Goal: Task Accomplishment & Management: Manage account settings

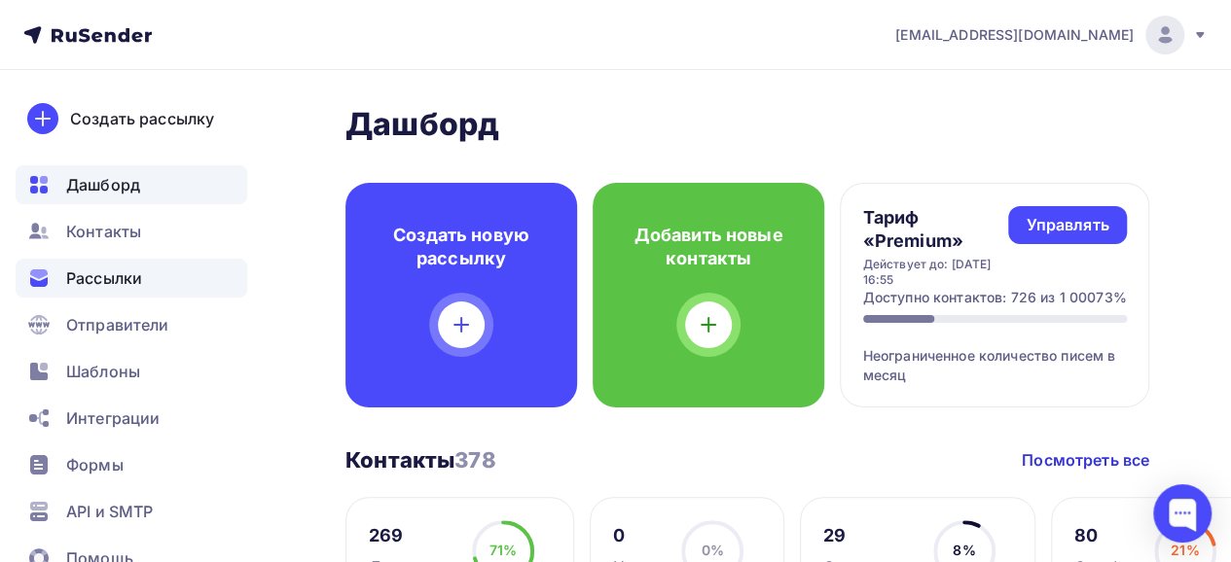
click at [125, 276] on span "Рассылки" at bounding box center [104, 278] width 76 height 23
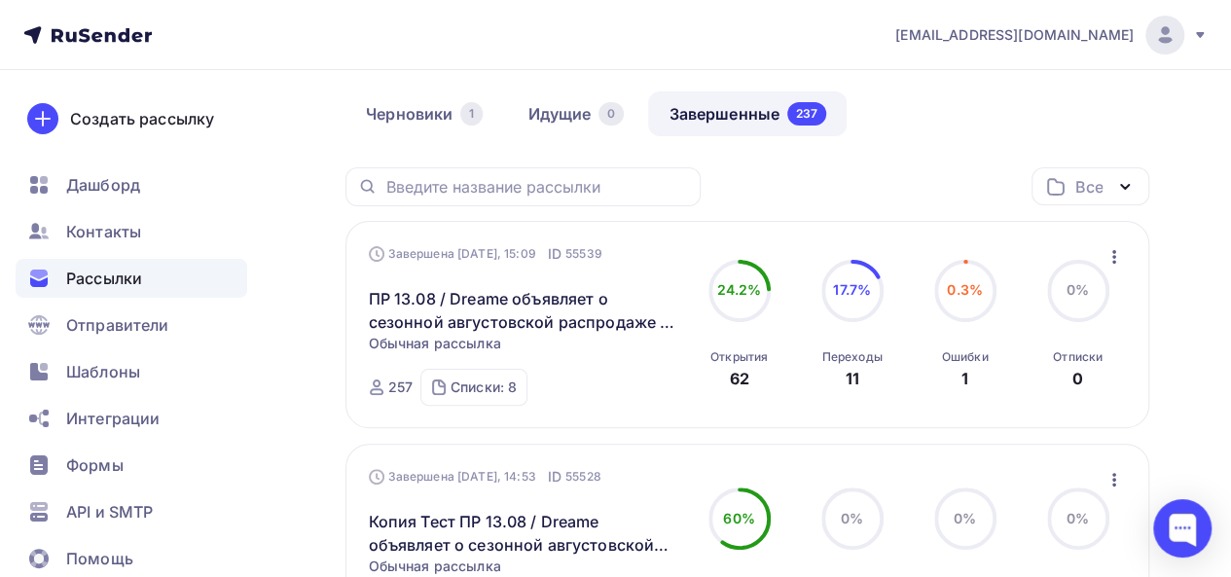
scroll to position [86, 0]
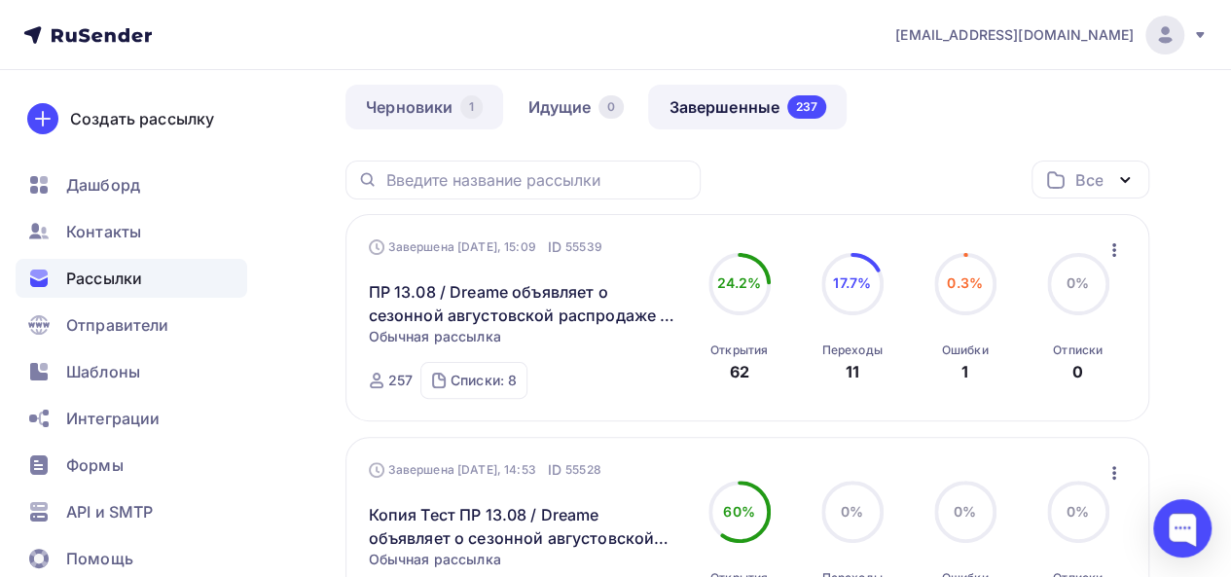
click at [399, 95] on link "Черновики 1" at bounding box center [424, 107] width 158 height 45
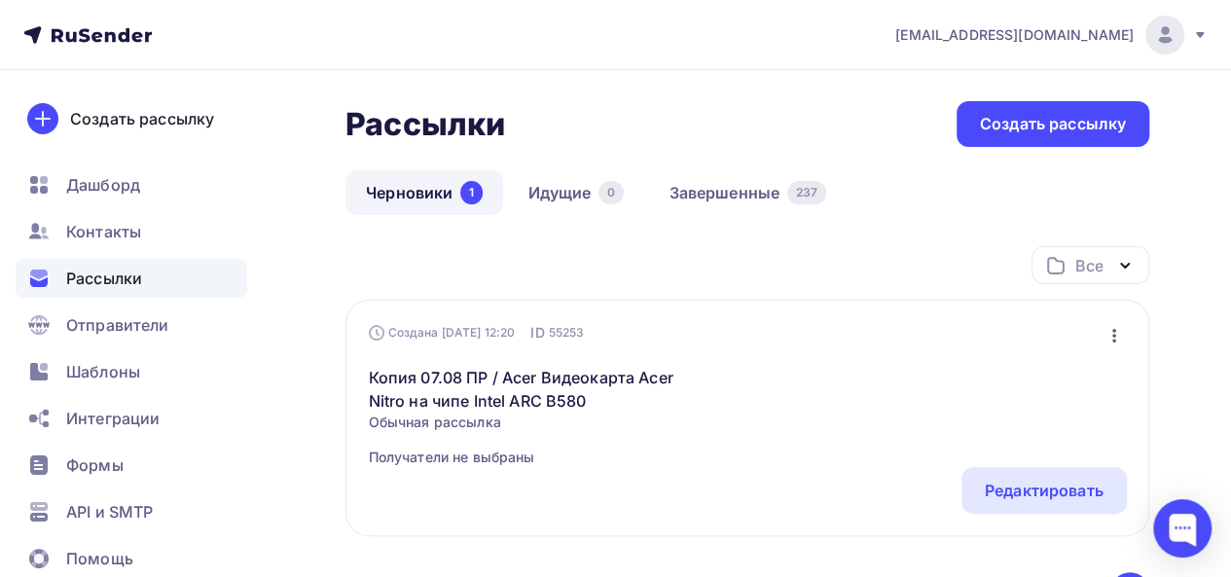
click at [1118, 339] on icon "button" at bounding box center [1114, 335] width 23 height 23
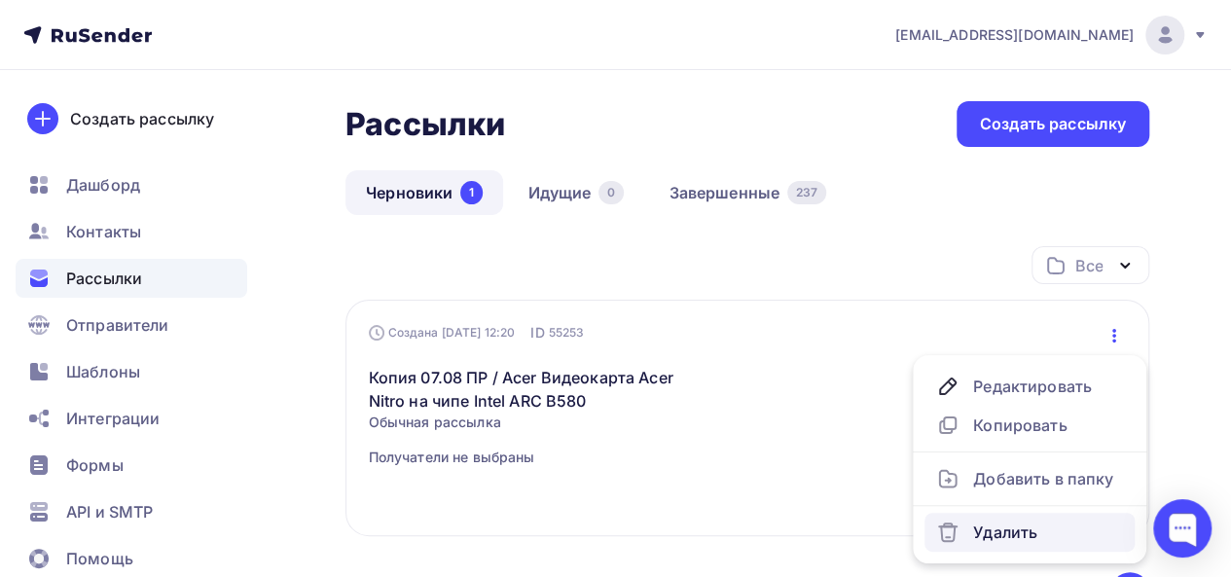
click at [978, 526] on div "Удалить" at bounding box center [1029, 532] width 187 height 23
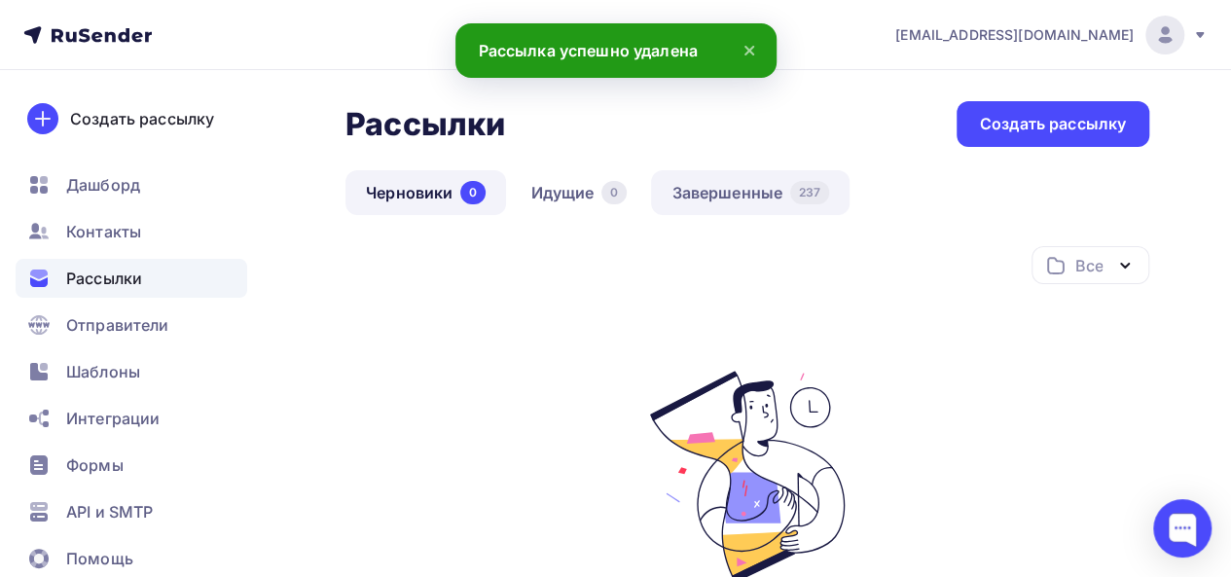
click at [711, 194] on link "Завершенные 237" at bounding box center [750, 192] width 199 height 45
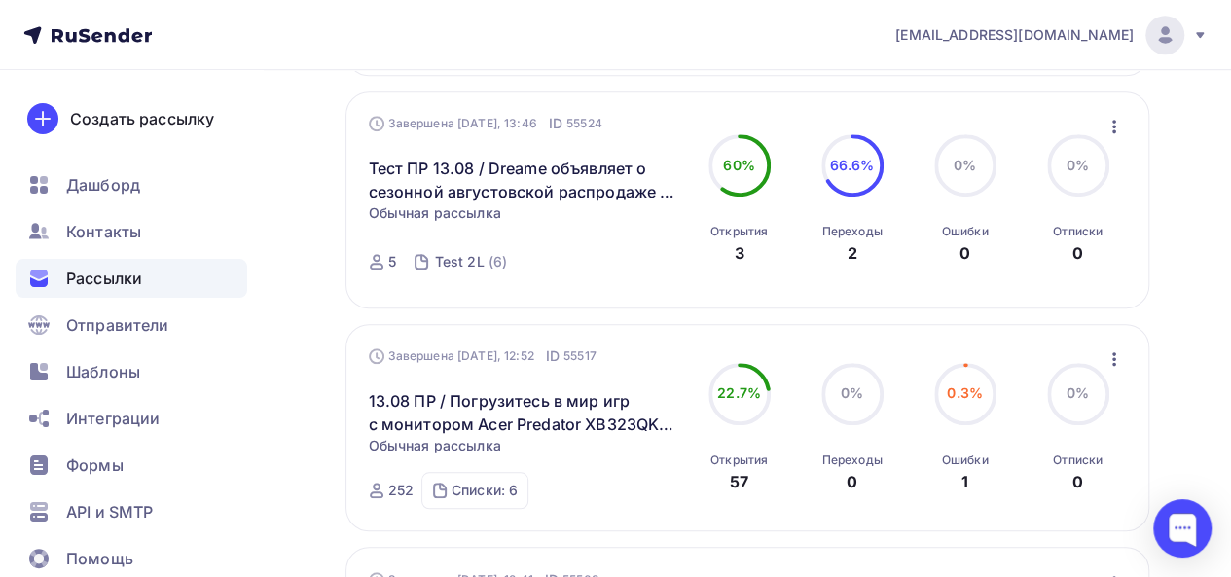
scroll to position [669, 0]
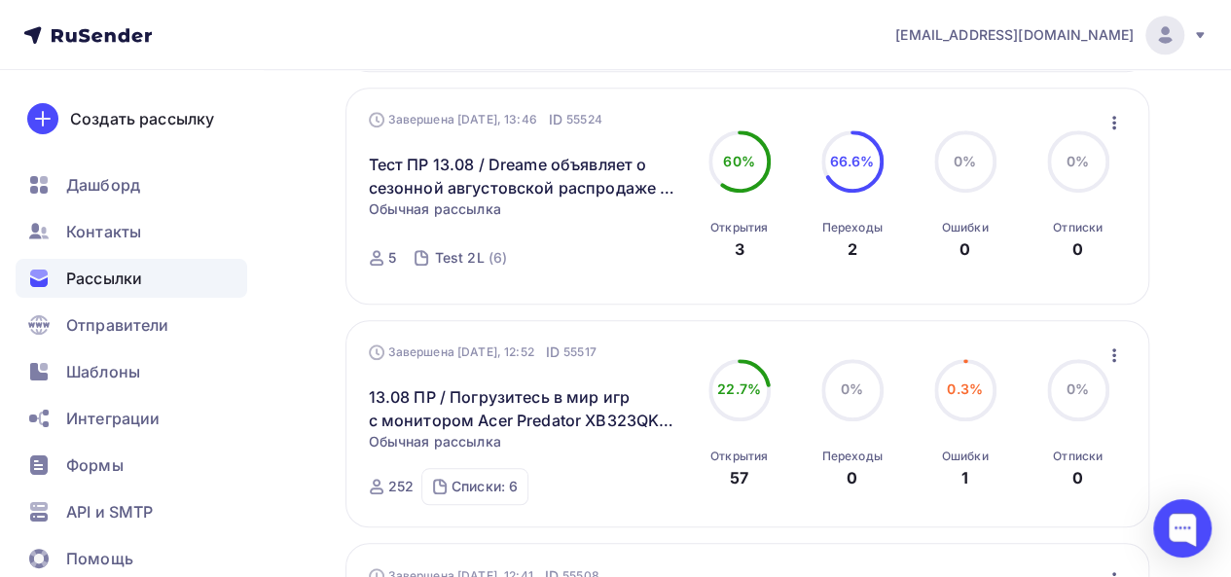
click at [1113, 357] on icon "button" at bounding box center [1114, 355] width 4 height 14
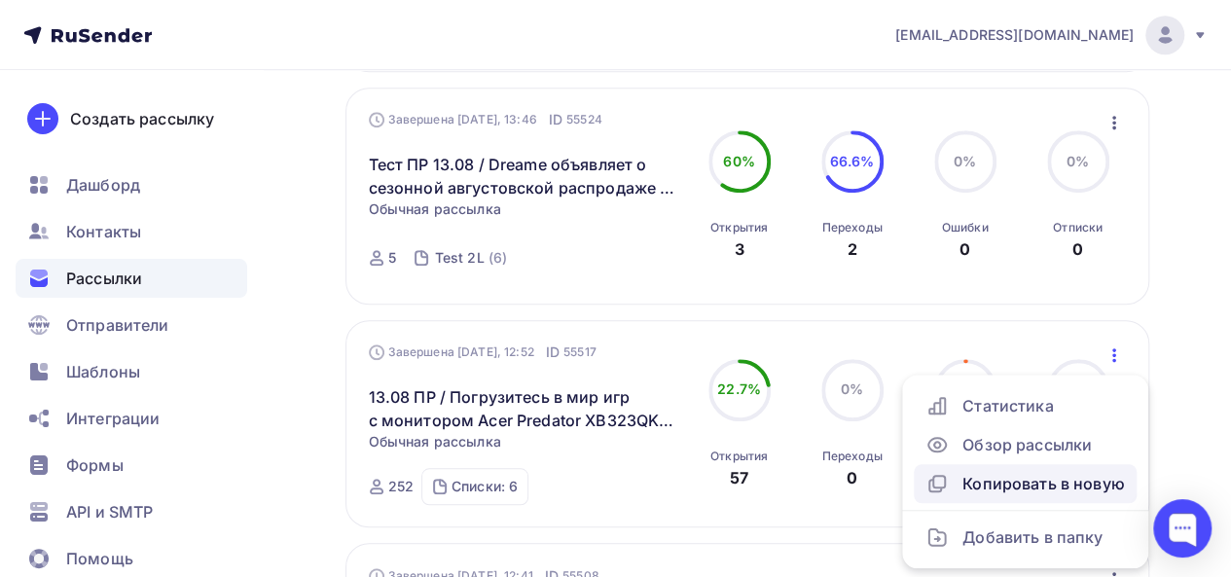
click at [1010, 488] on div "Копировать в новую" at bounding box center [1025, 483] width 200 height 23
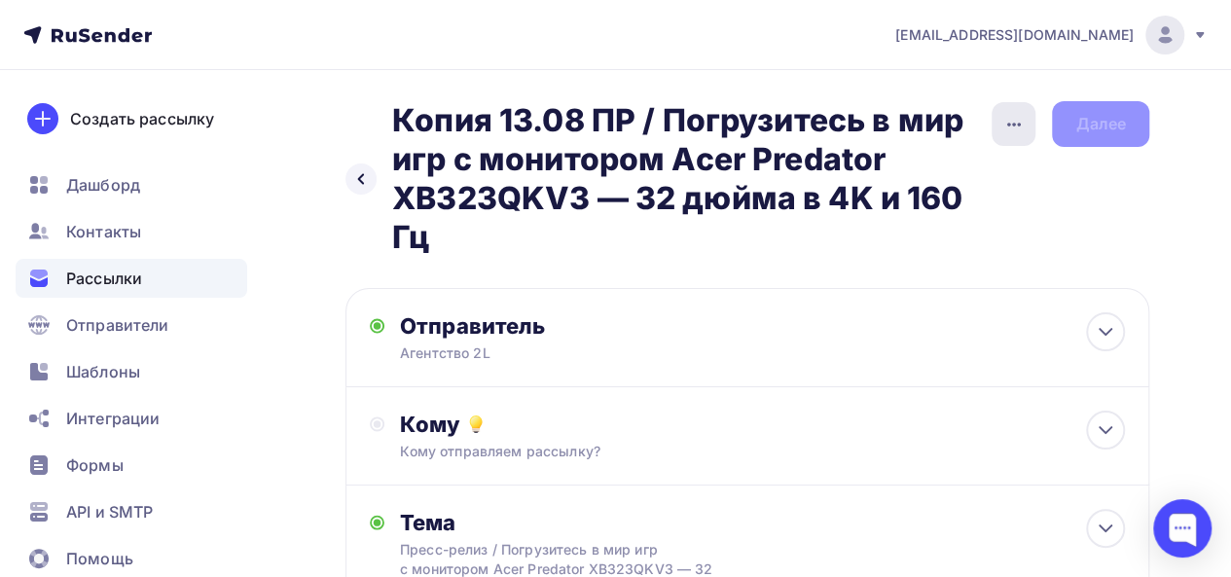
click at [1013, 123] on icon "button" at bounding box center [1014, 125] width 14 height 4
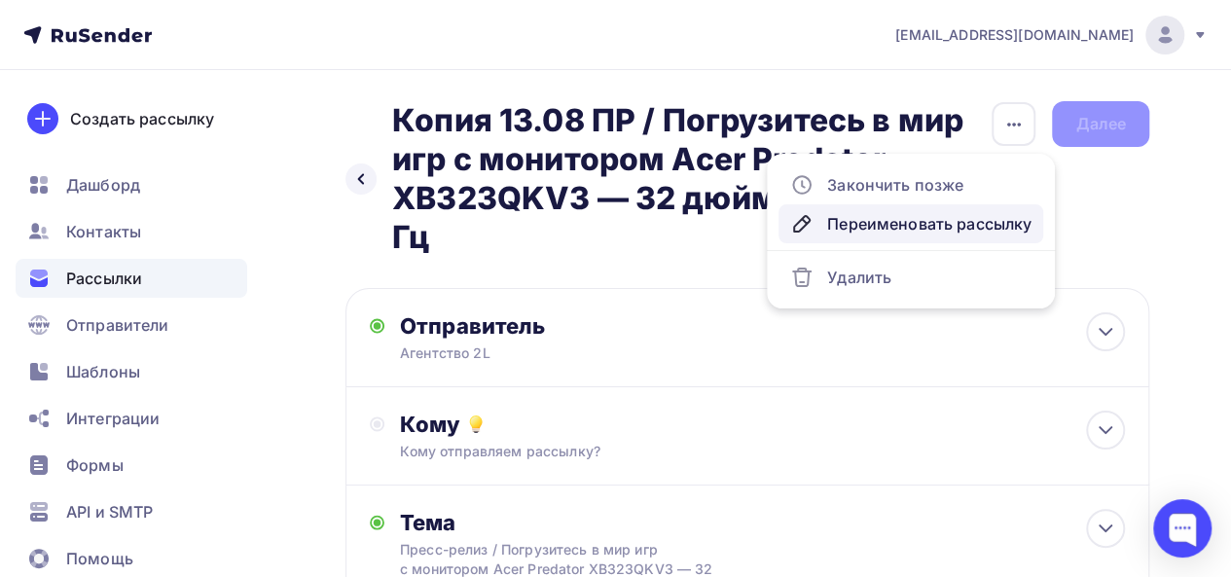
click at [876, 231] on div "Переименовать рассылку" at bounding box center [910, 223] width 241 height 23
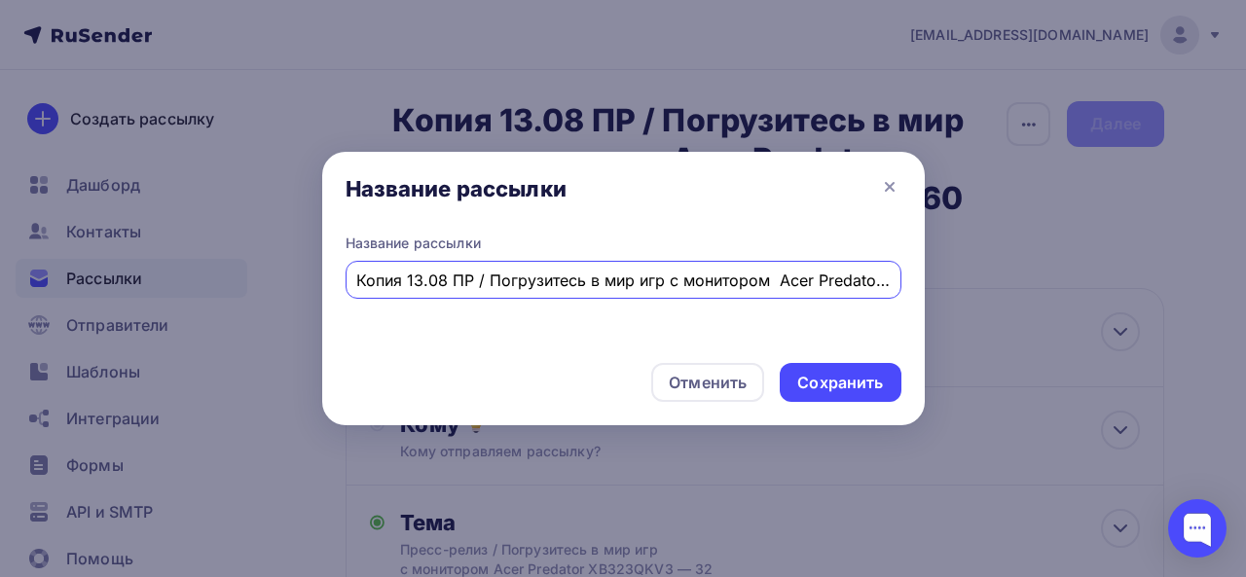
scroll to position [0, 288]
click at [473, 278] on input "Копия 13.08 ПР / Погрузитесь в мир игр с монитором Acer Predator XB323QKV3 — 32…" at bounding box center [622, 280] width 533 height 23
click at [422, 278] on input "Копия 13.08 ПР / Погрузитесь в мир игр с монитором Acer Predator XB323QKV3 — 32…" at bounding box center [622, 280] width 533 height 23
type input "Тест 15.08 ПР / Погрузитесь в мир игр с монитором Acer Predator XB323QKV3 — 32 …"
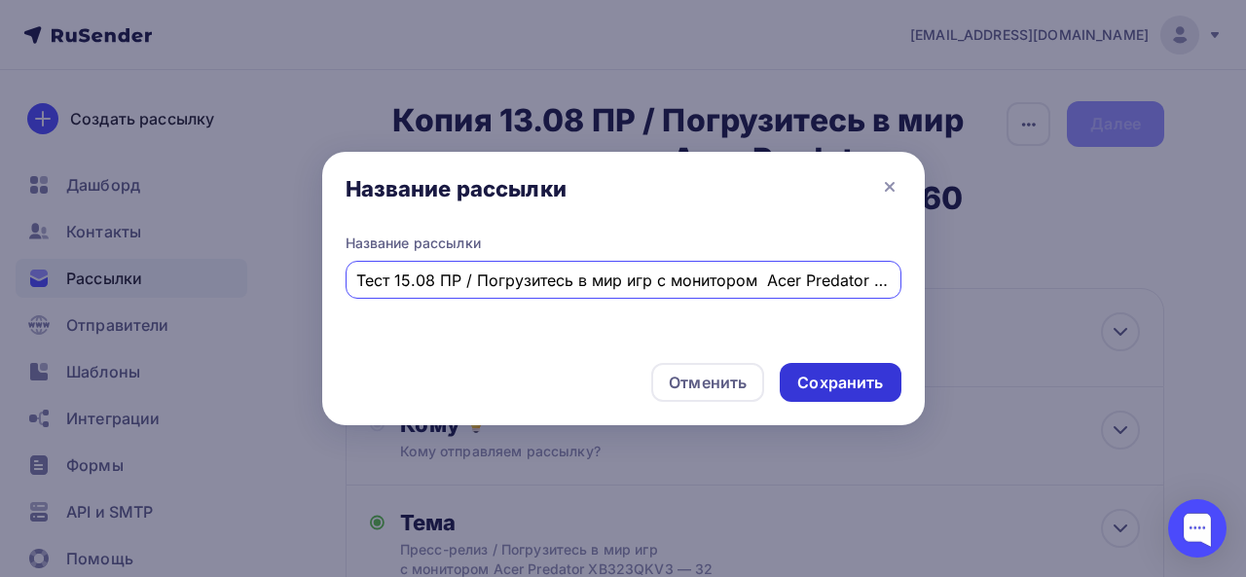
click at [816, 381] on div "Сохранить" at bounding box center [840, 383] width 86 height 22
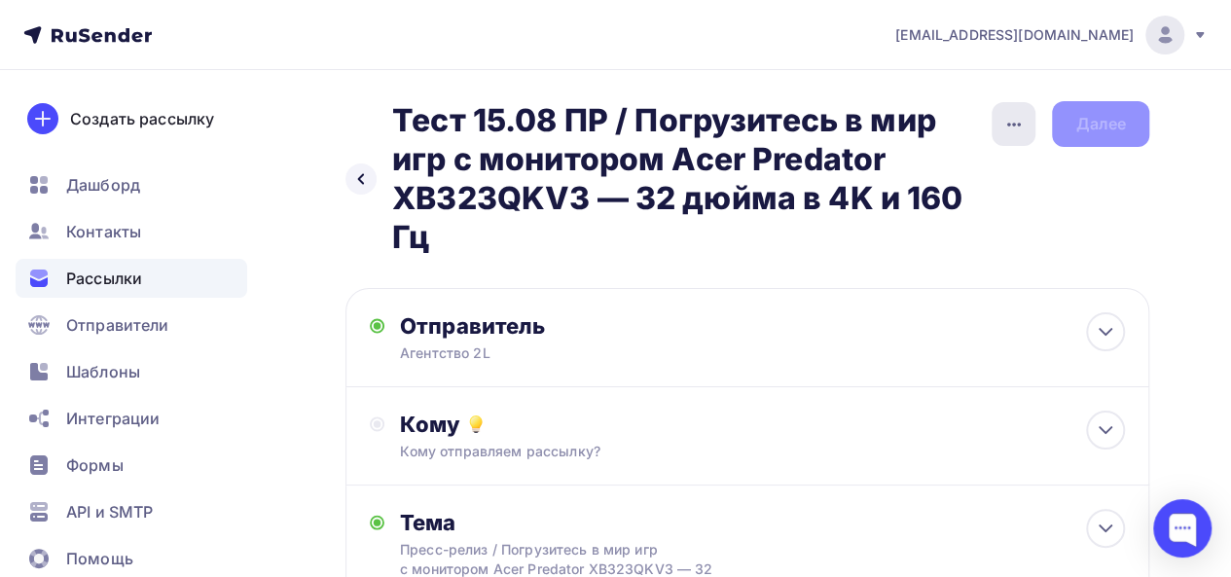
click at [1006, 119] on icon "button" at bounding box center [1013, 124] width 23 height 23
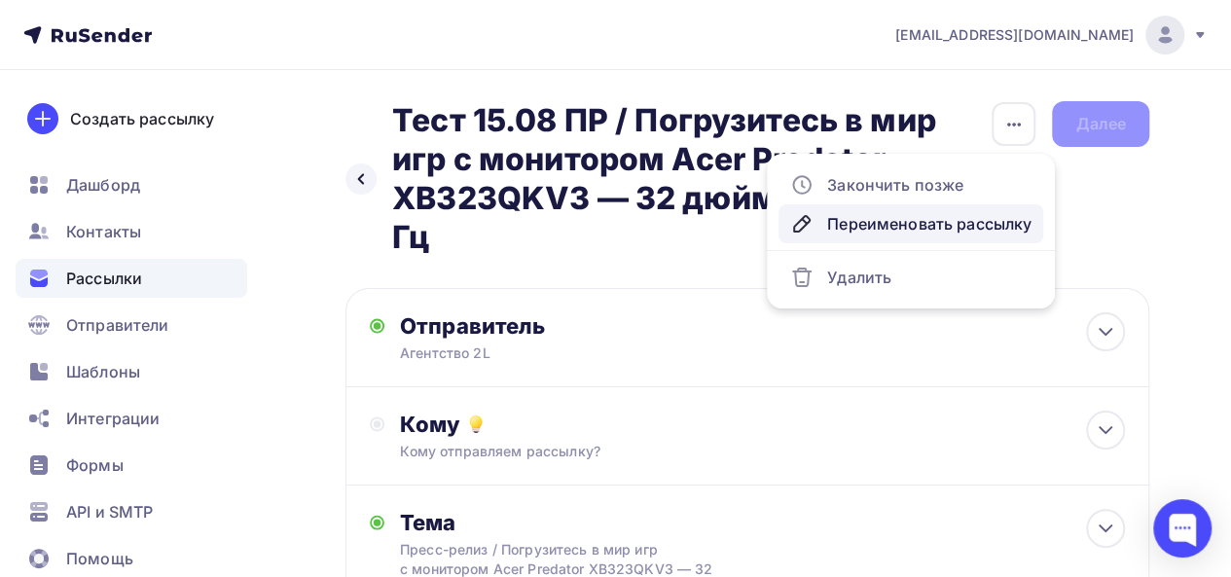
click at [889, 216] on div "Переименовать рассылку" at bounding box center [910, 223] width 241 height 23
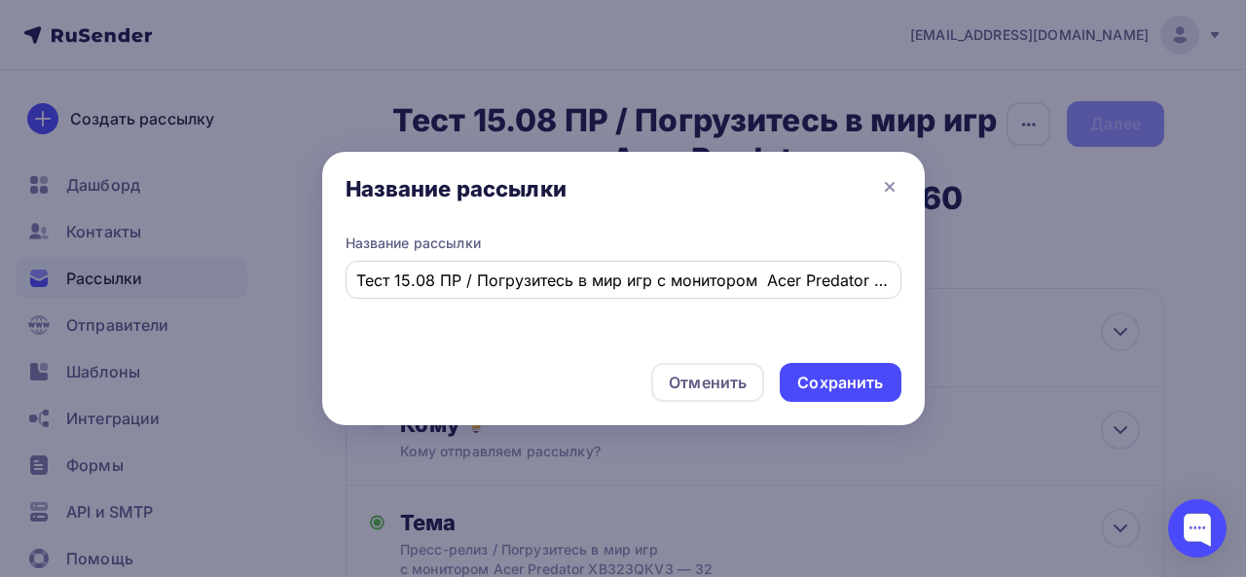
drag, startPoint x: 894, startPoint y: 279, endPoint x: 529, endPoint y: 273, distance: 365.0
click at [571, 284] on div "Тест 15.08 ПР / Погрузитесь в мир игр с монитором Acer Predator XB323QKV3 — 32 …" at bounding box center [623, 280] width 556 height 38
drag, startPoint x: 479, startPoint y: 279, endPoint x: 966, endPoint y: 306, distance: 488.3
click at [966, 306] on div "Название рассылки Название рассылки Тест 15.08 ПР / Погрузитесь в мир игр с мон…" at bounding box center [623, 288] width 1246 height 577
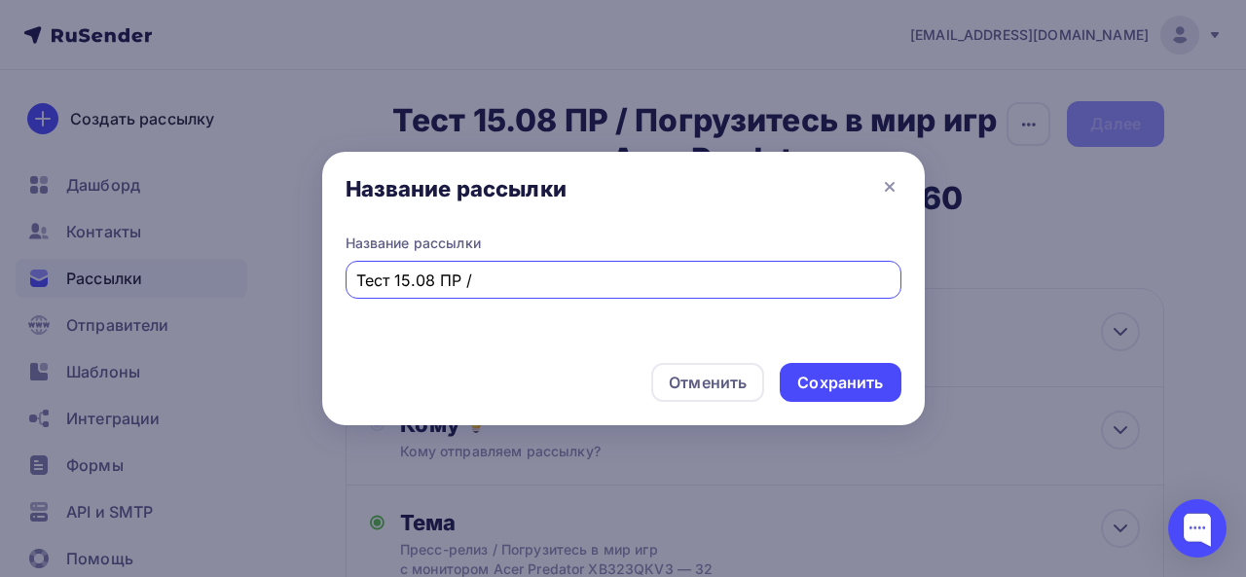
scroll to position [0, 0]
paste input "Acer Vero CB343CUR — идеальный монитор для современного офиса"
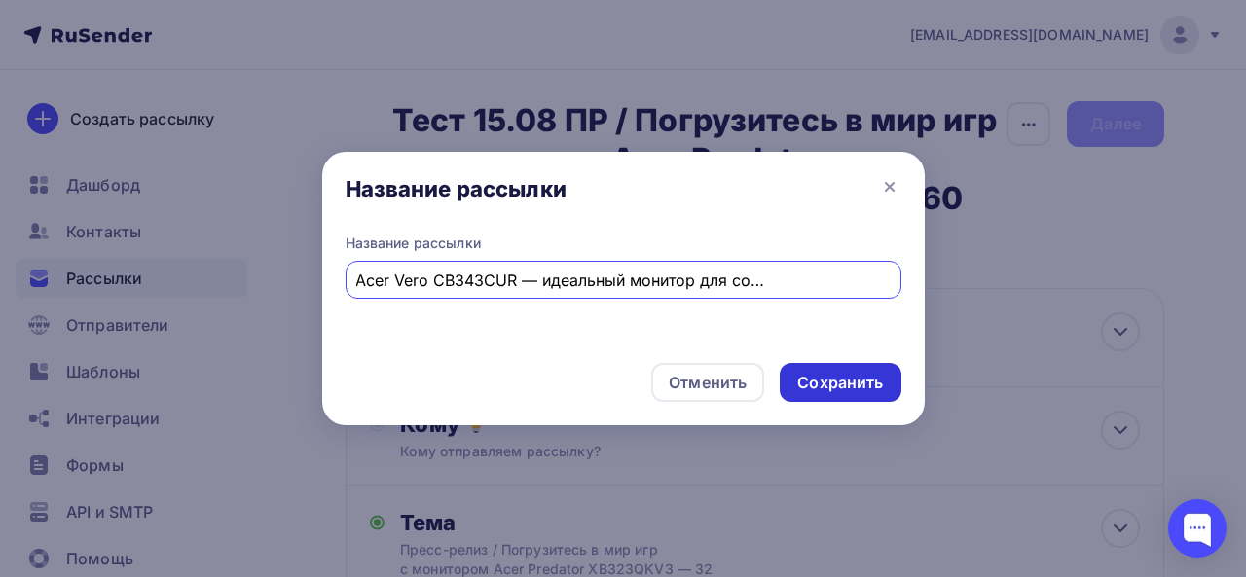
type input "Тест 15.08 ПР / Acer Vero CB343CUR — идеальный монитор для современного офиса"
click at [847, 381] on div "Сохранить" at bounding box center [840, 383] width 86 height 22
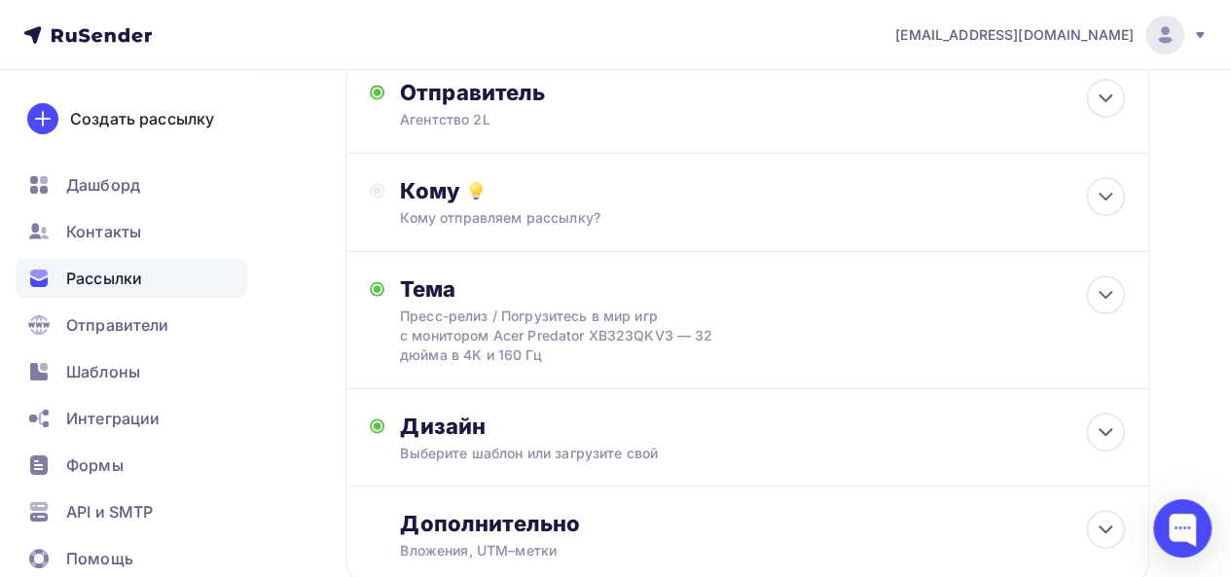
scroll to position [209, 0]
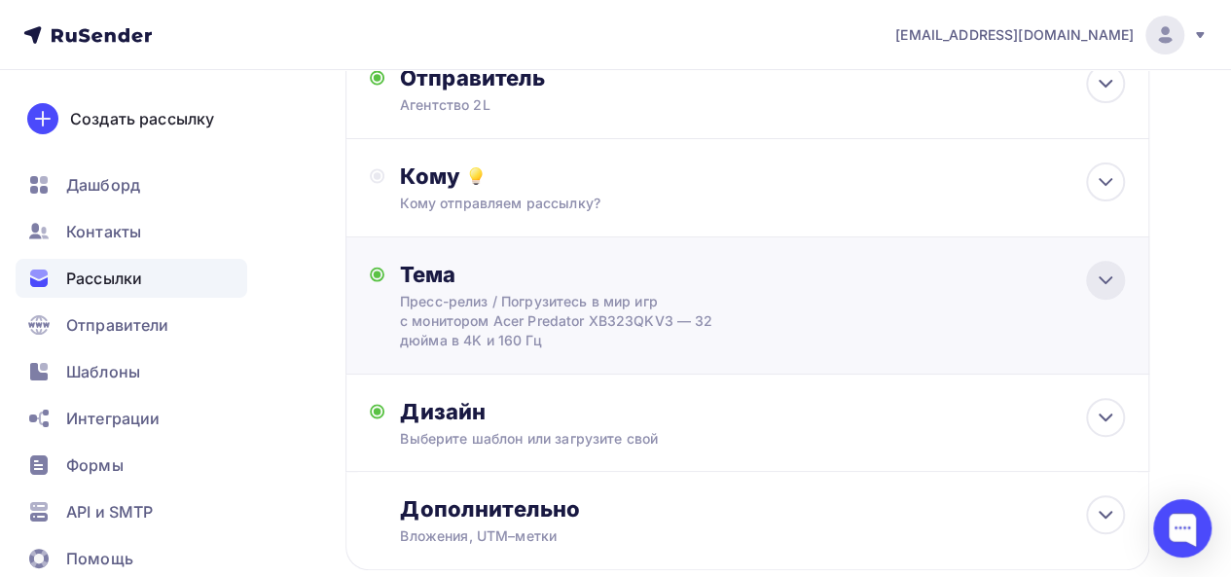
click at [1106, 276] on icon at bounding box center [1105, 280] width 23 height 23
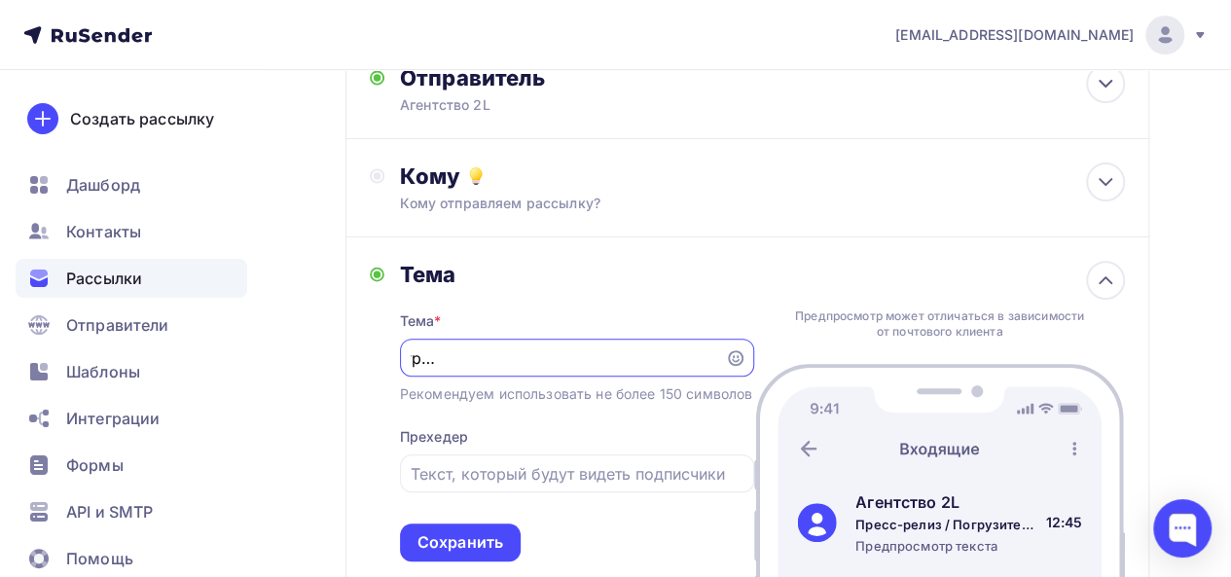
scroll to position [0, 82]
drag, startPoint x: 712, startPoint y: 362, endPoint x: 444, endPoint y: 367, distance: 268.6
click at [444, 367] on input "Пресс-релиз / Погрузитесь в мир игр с монитором Acer Predator XB323QKV3 — 32 дю…" at bounding box center [562, 357] width 303 height 23
paste input "Acer Vero CB343CUR — идеальный монитор для современного офиса"
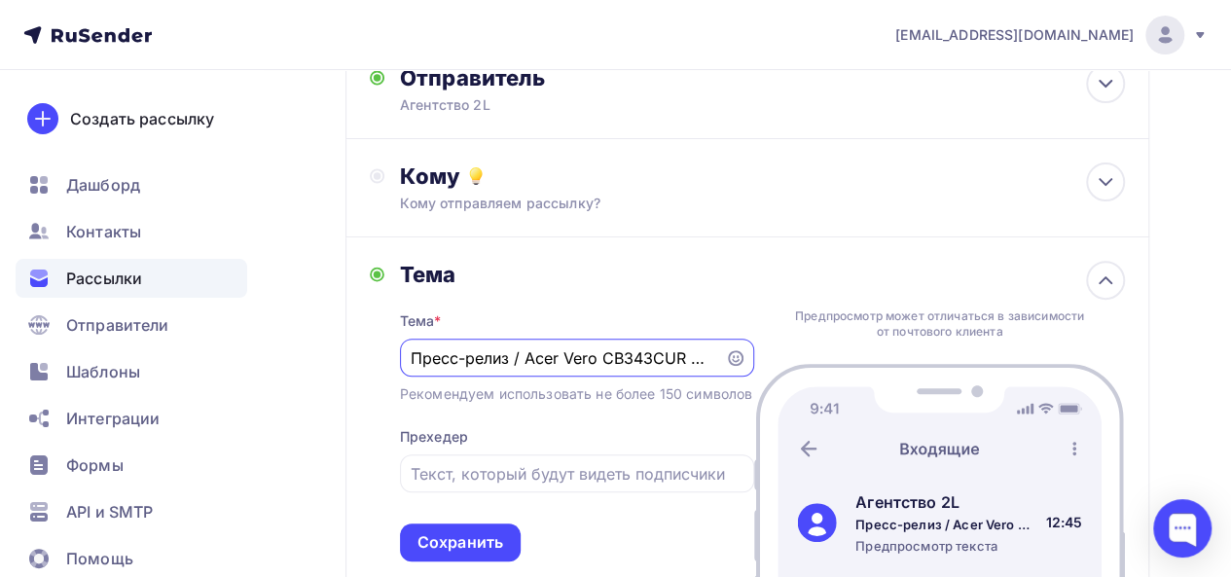
scroll to position [0, 348]
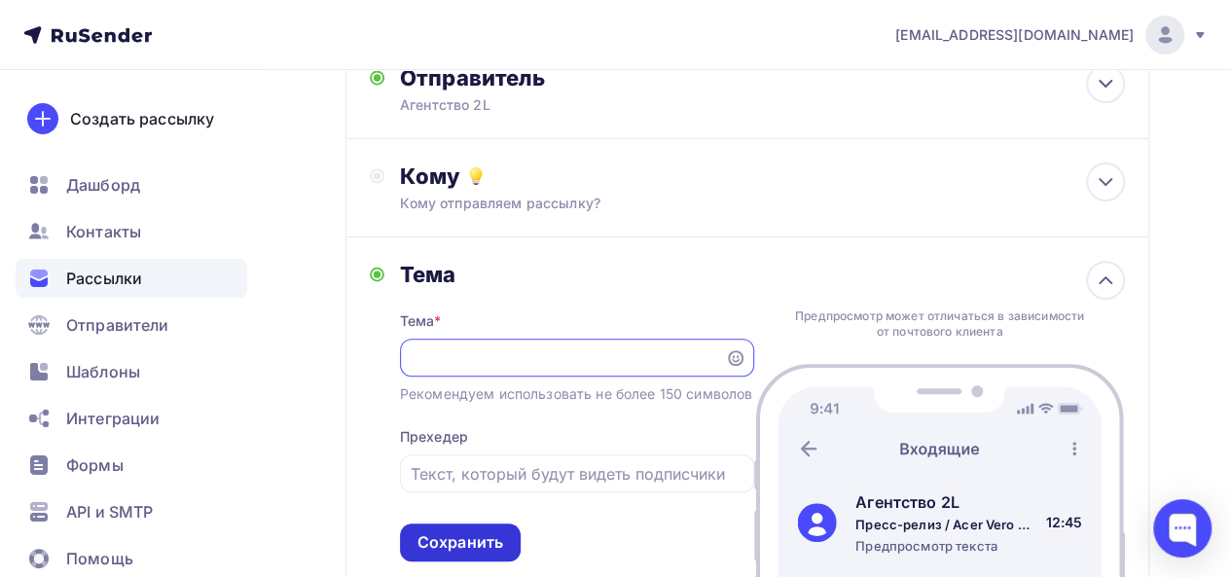
type input "Пресс-релиз / Acer Vero CB343CUR — идеальный монитор для современного офиса"
click at [470, 554] on div "Сохранить" at bounding box center [460, 542] width 86 height 22
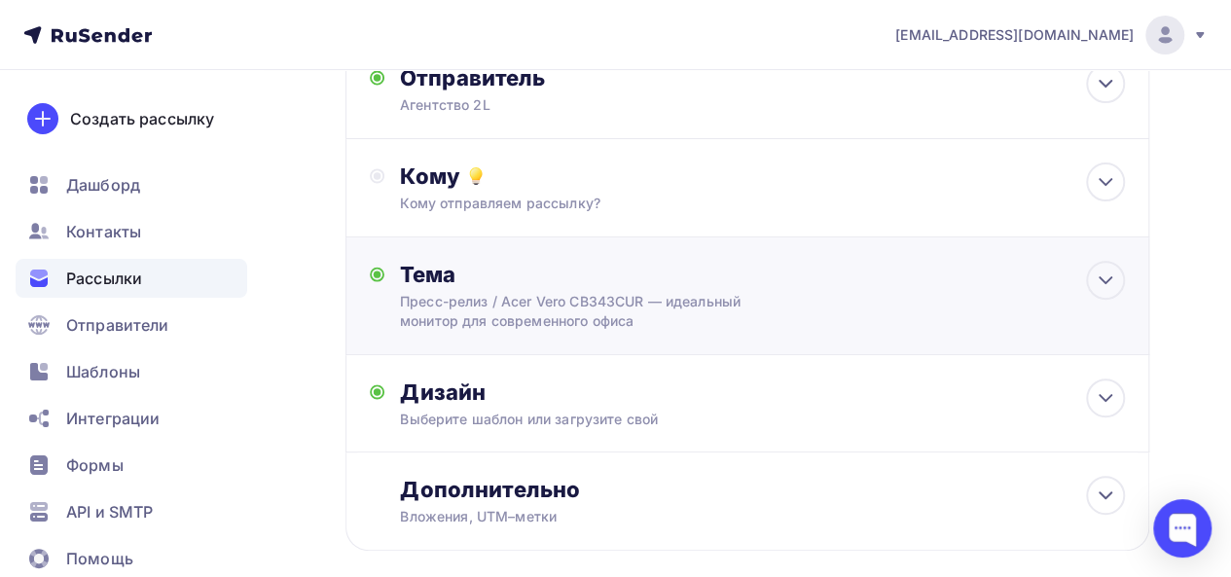
scroll to position [0, 0]
click at [1088, 410] on div at bounding box center [1105, 398] width 39 height 39
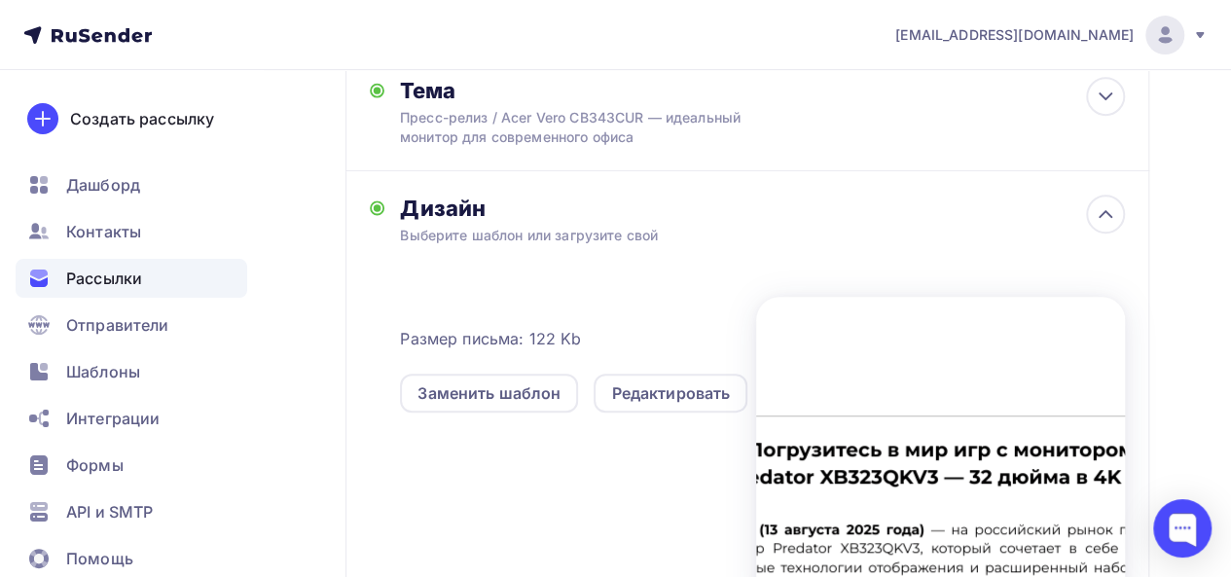
scroll to position [406, 0]
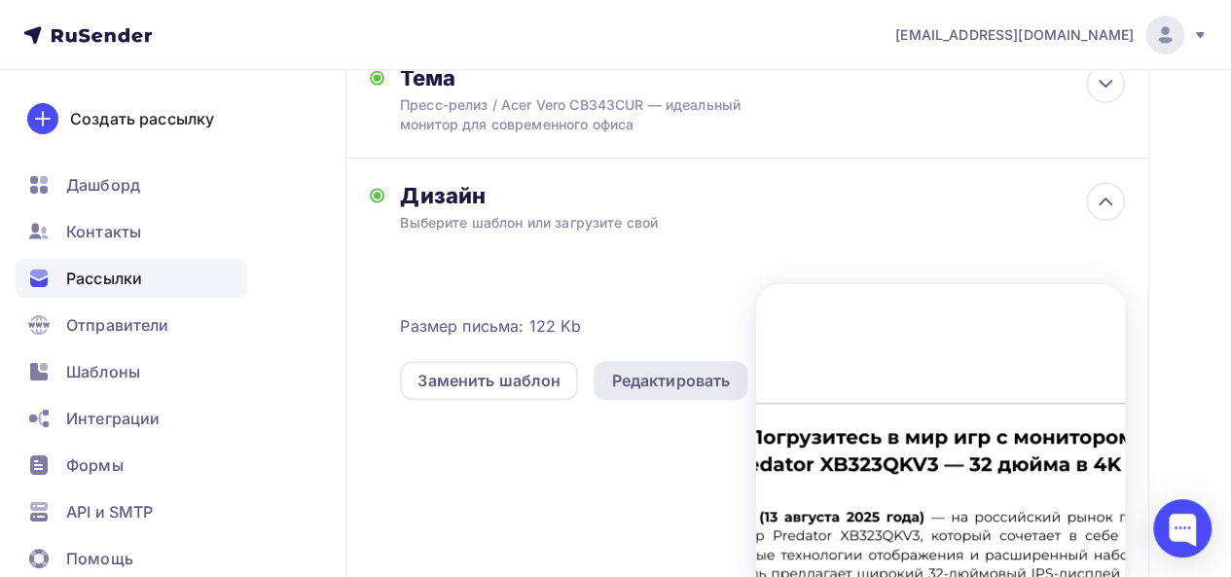
click at [694, 373] on div "Редактировать" at bounding box center [670, 380] width 119 height 23
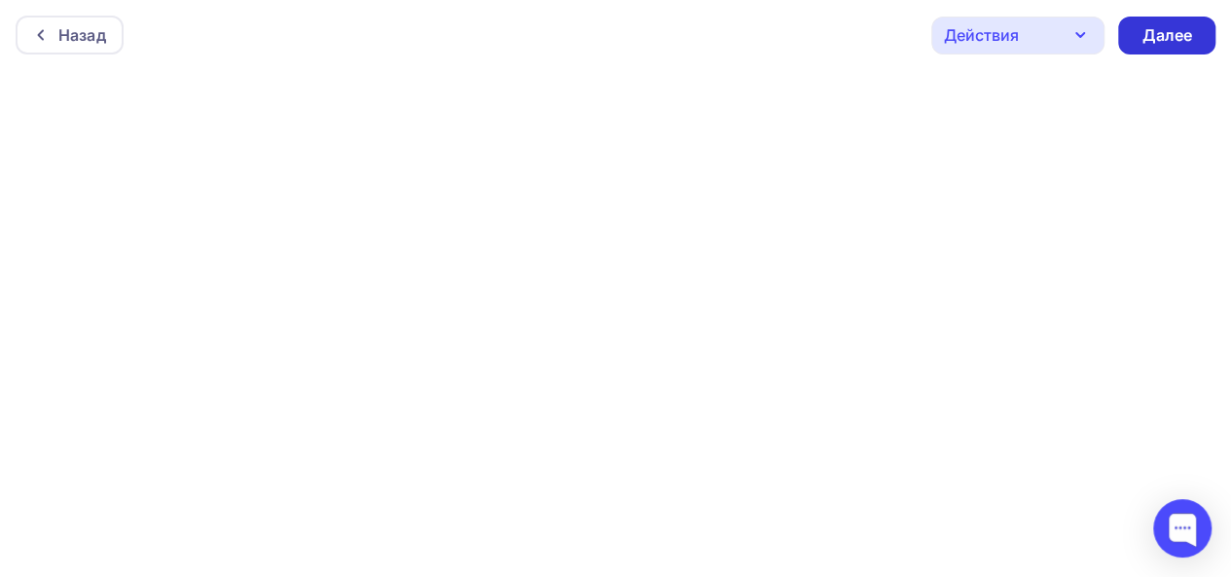
click at [1185, 38] on div "Далее" at bounding box center [1167, 35] width 51 height 22
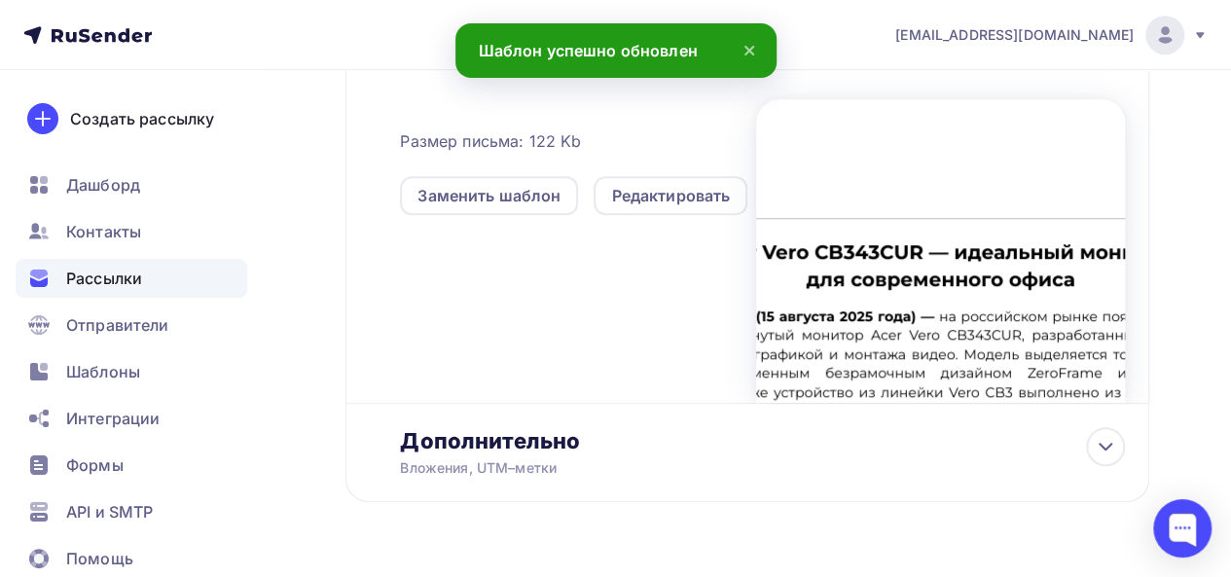
scroll to position [642, 0]
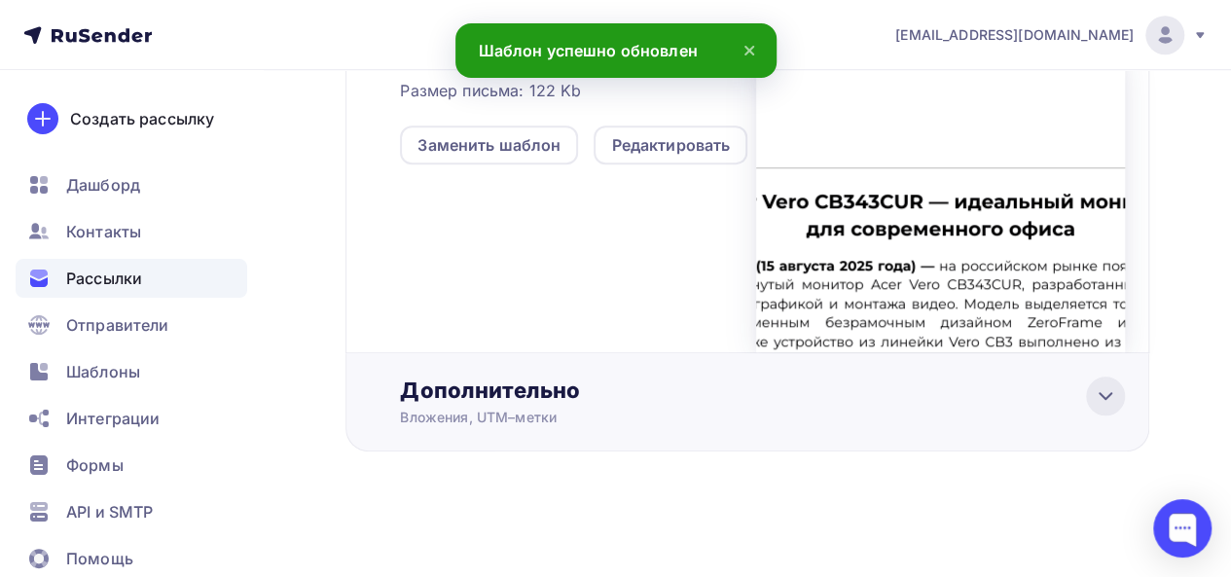
click at [1098, 412] on div at bounding box center [1105, 396] width 39 height 39
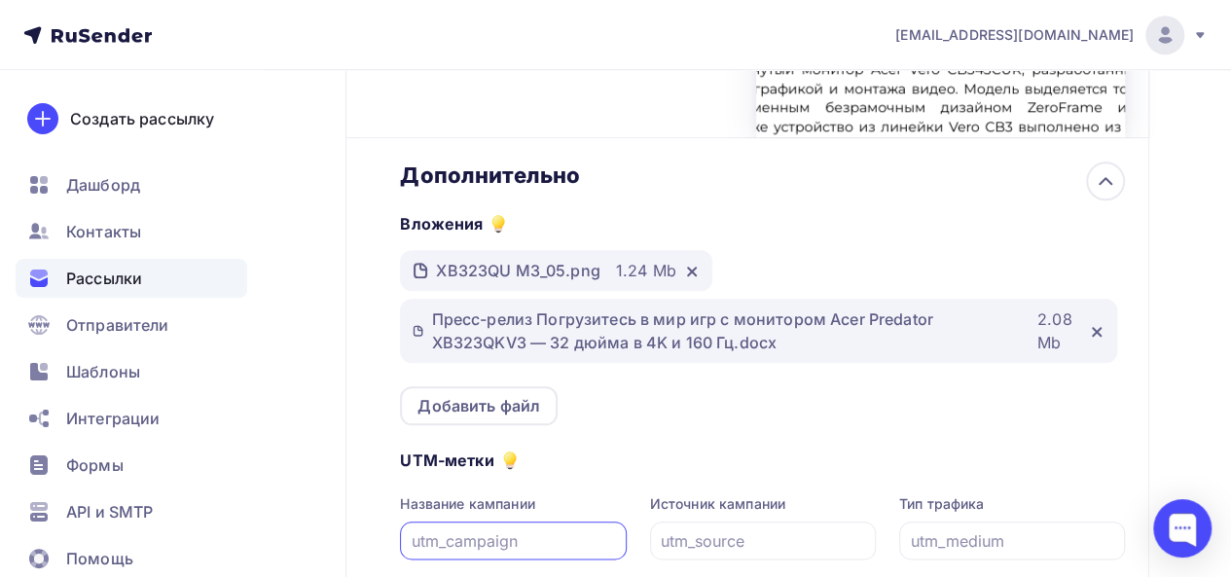
scroll to position [847, 0]
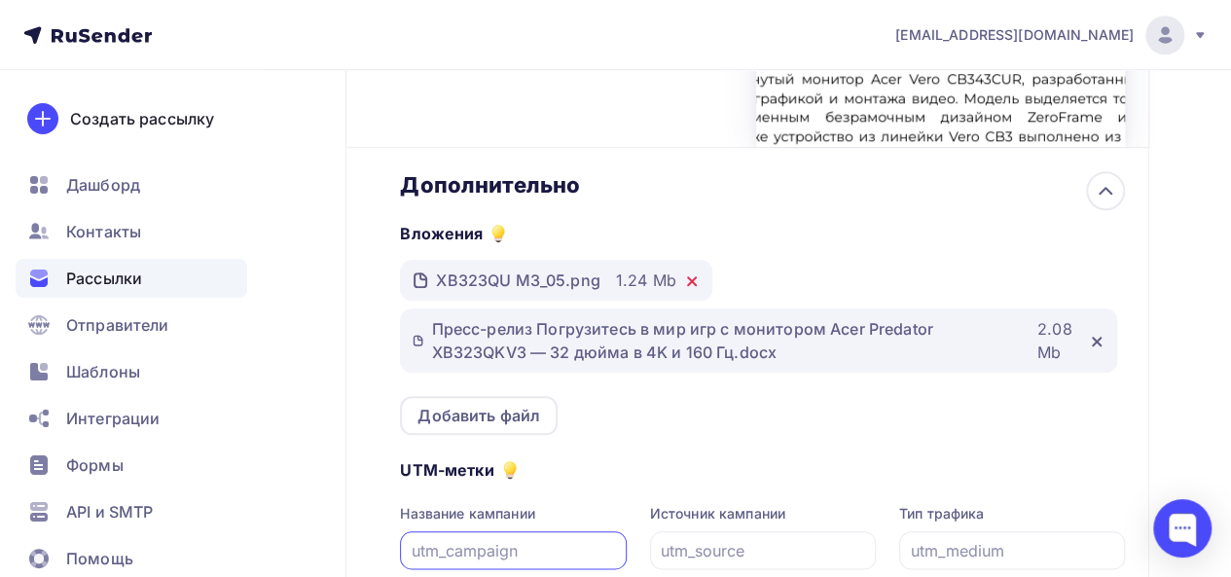
click at [693, 285] on icon at bounding box center [692, 281] width 8 height 8
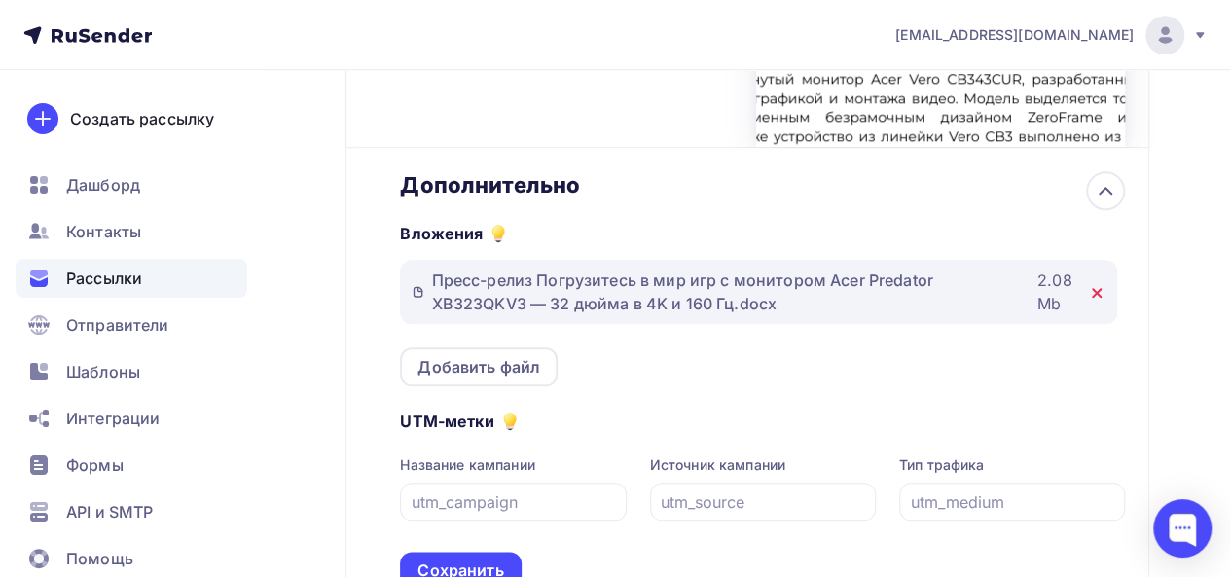
click at [1100, 300] on icon at bounding box center [1097, 293] width 16 height 16
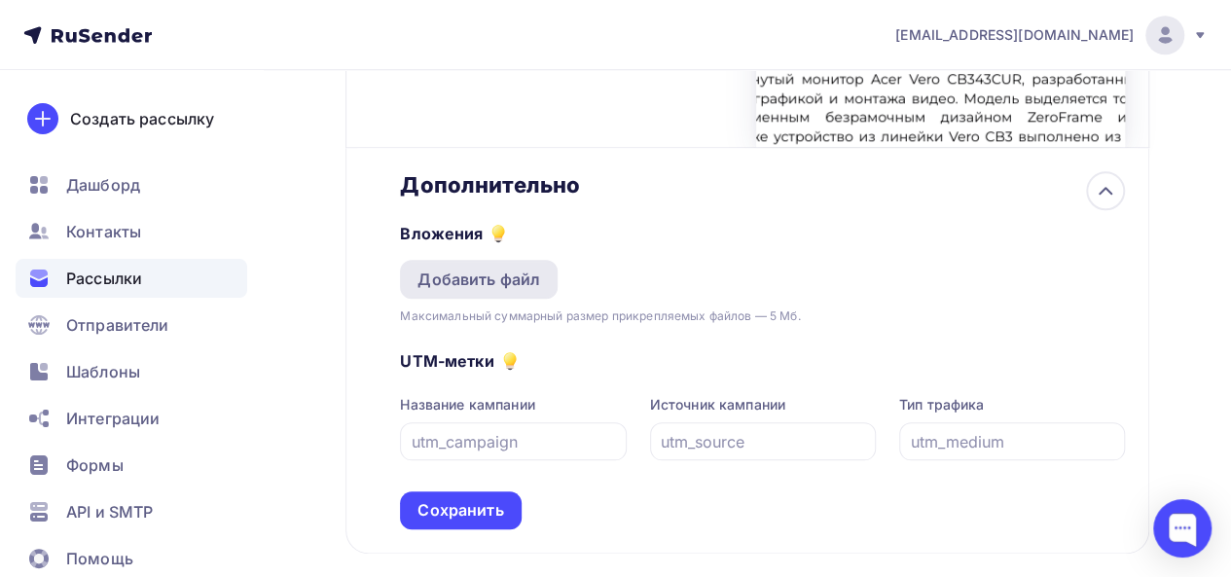
click at [528, 285] on div "Добавить файл" at bounding box center [478, 279] width 123 height 23
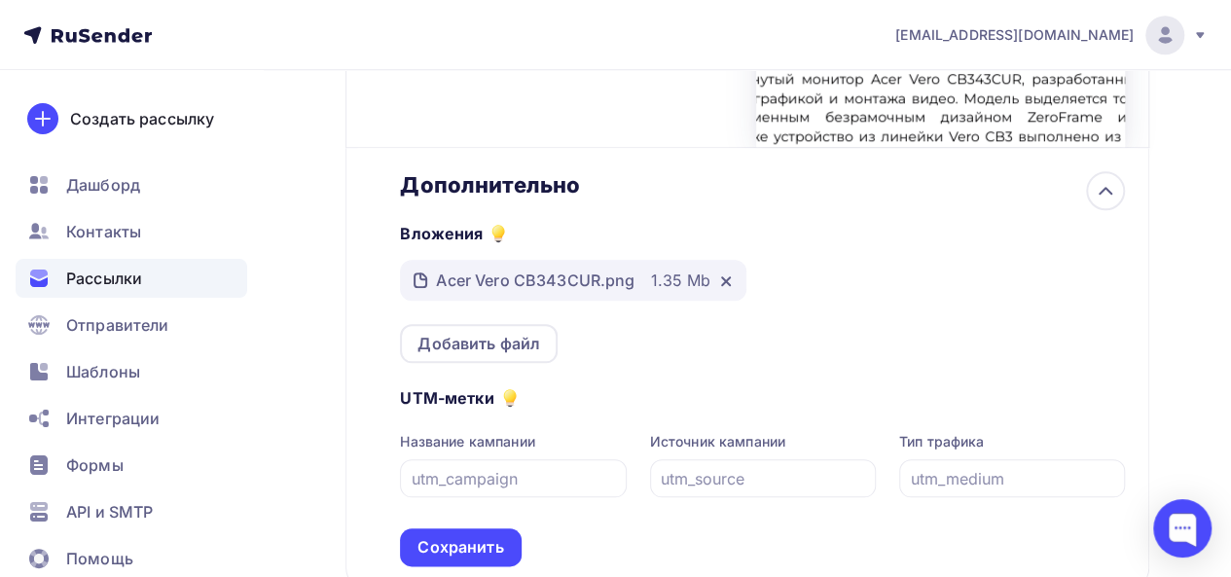
click at [770, 343] on div "Вложения Acer Vero CB343CUR.png 1.35 Mb Добавить файл" at bounding box center [762, 281] width 725 height 164
click at [517, 339] on div "Добавить файл" at bounding box center [478, 343] width 123 height 23
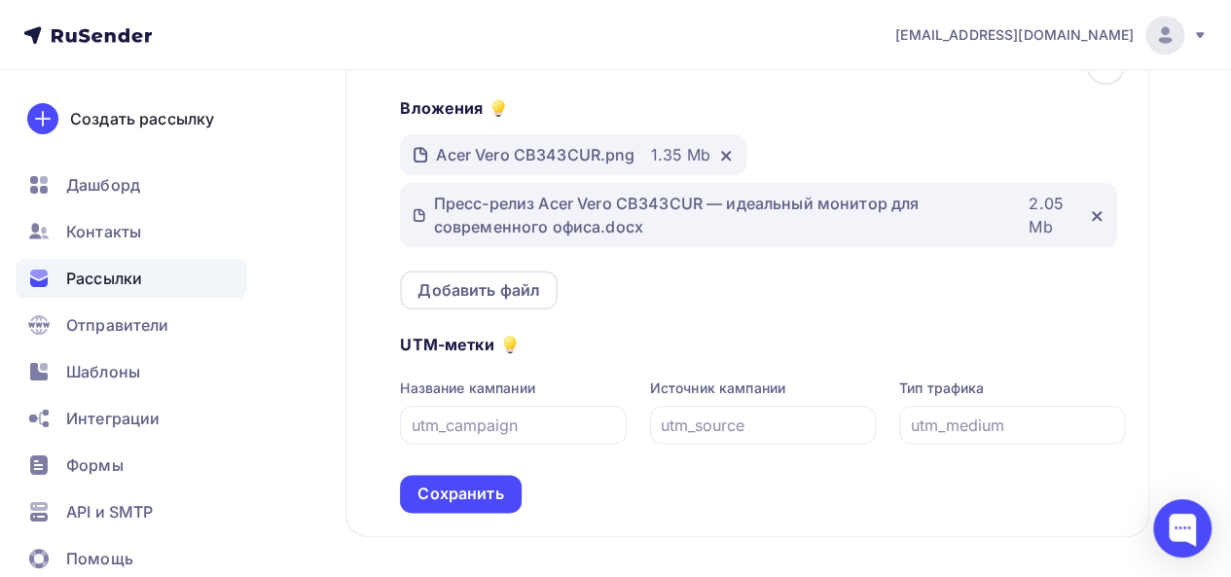
scroll to position [974, 0]
click at [460, 491] on div "Сохранить" at bounding box center [460, 492] width 86 height 22
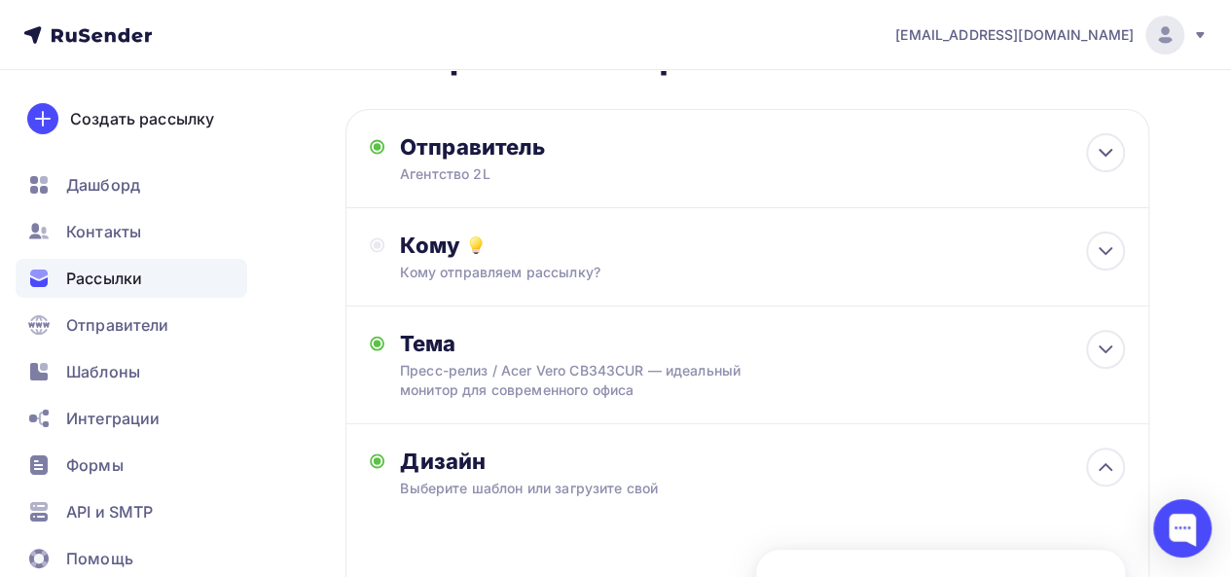
scroll to position [136, 0]
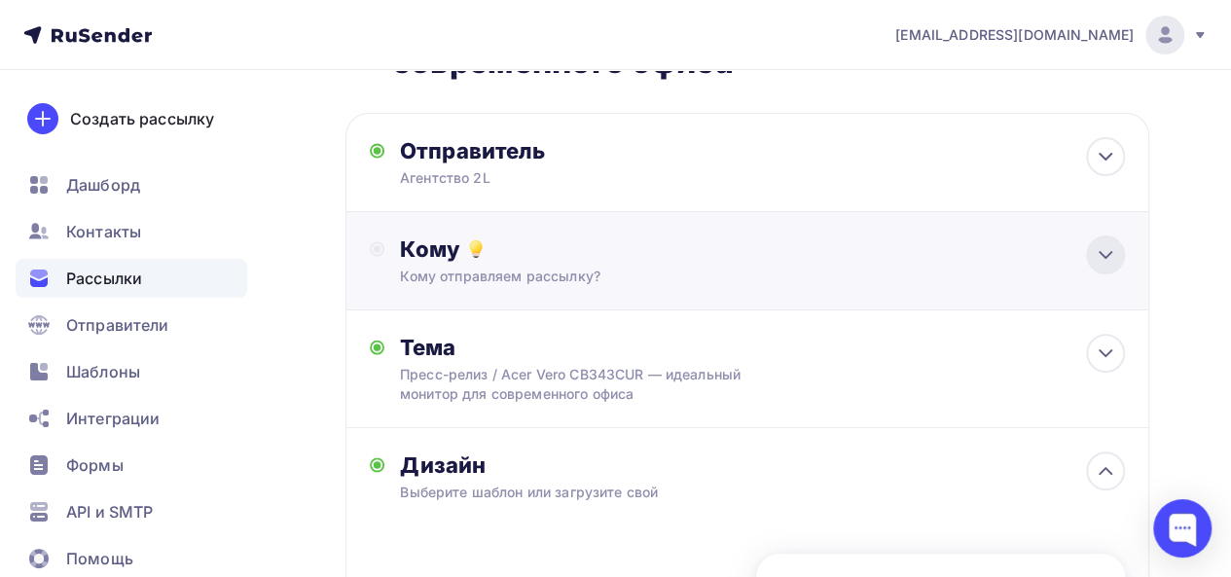
click at [1104, 257] on icon at bounding box center [1106, 255] width 12 height 6
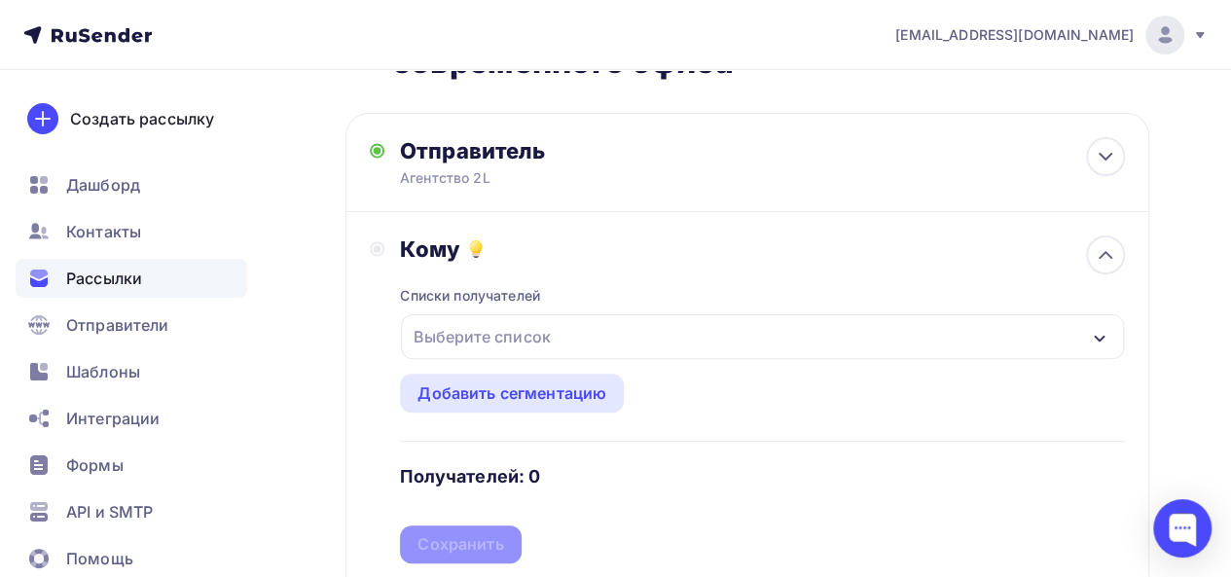
click at [540, 345] on div "Выберите список" at bounding box center [482, 336] width 152 height 35
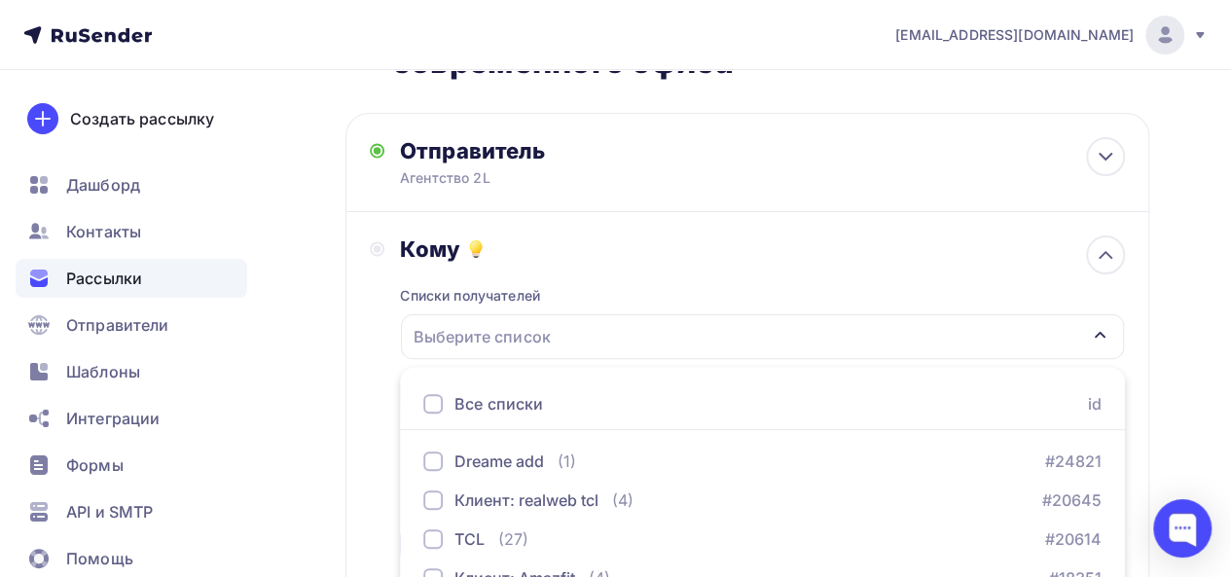
scroll to position [430, 0]
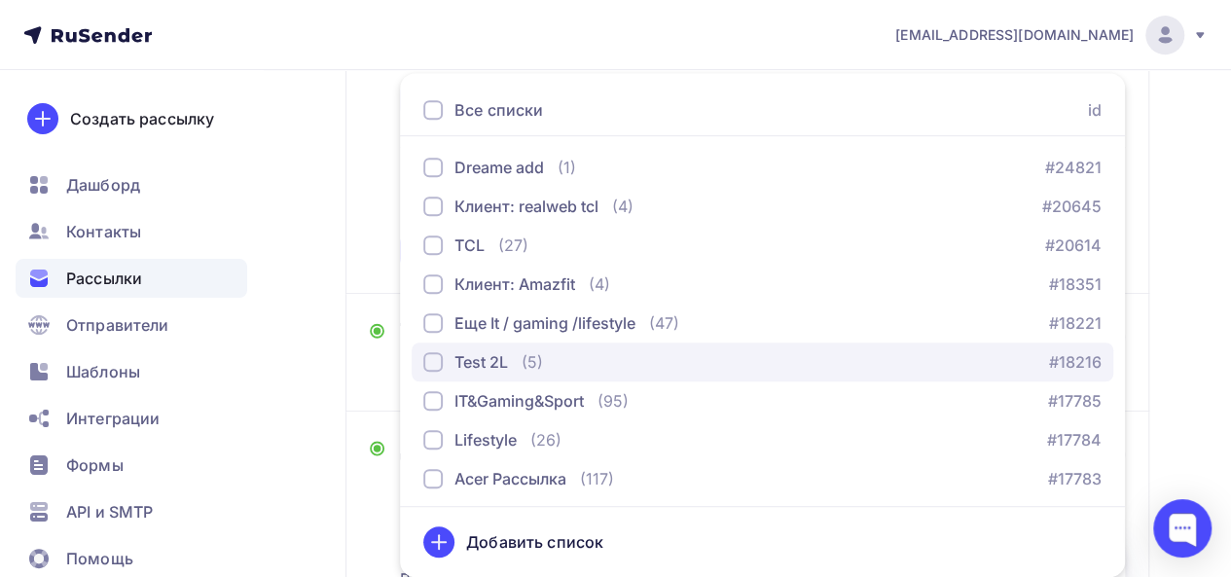
click at [495, 366] on div "Test 2L" at bounding box center [481, 361] width 54 height 23
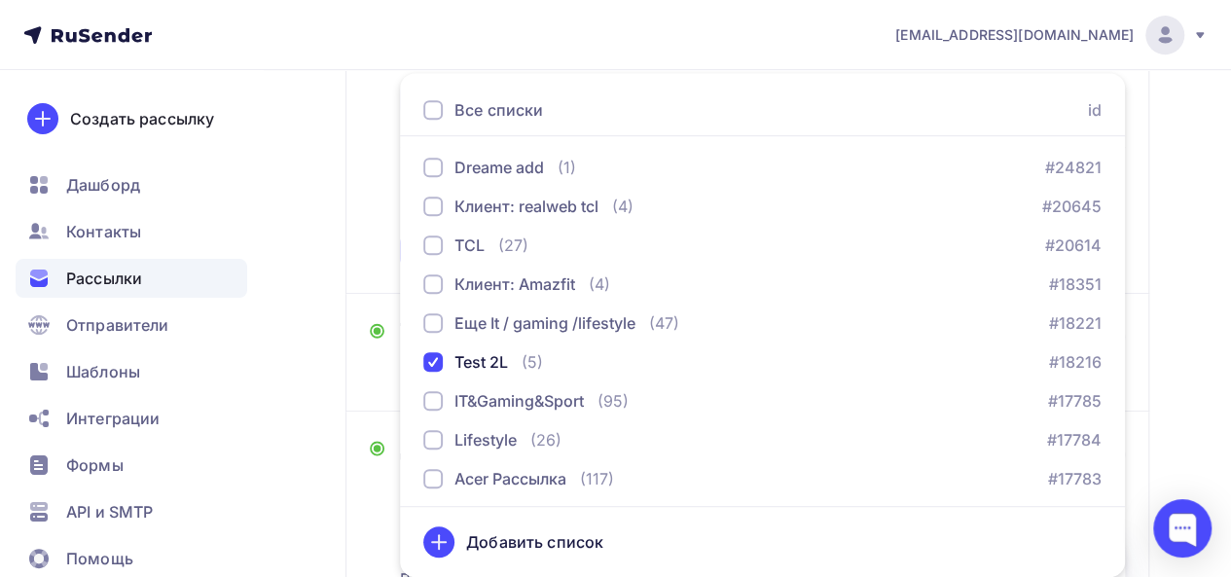
click at [1174, 256] on div "Назад Тест 15.08 ПР / Acer Vero CB343CUR — идеальный монитор для современного о…" at bounding box center [615, 353] width 1231 height 1426
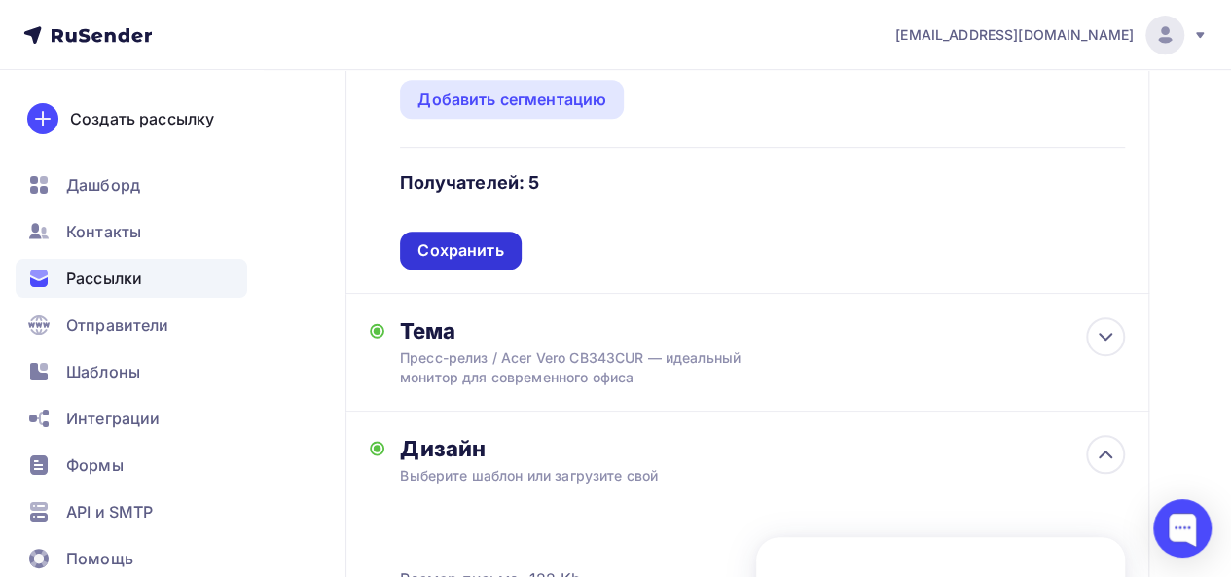
click at [481, 250] on div "Сохранить" at bounding box center [460, 250] width 86 height 22
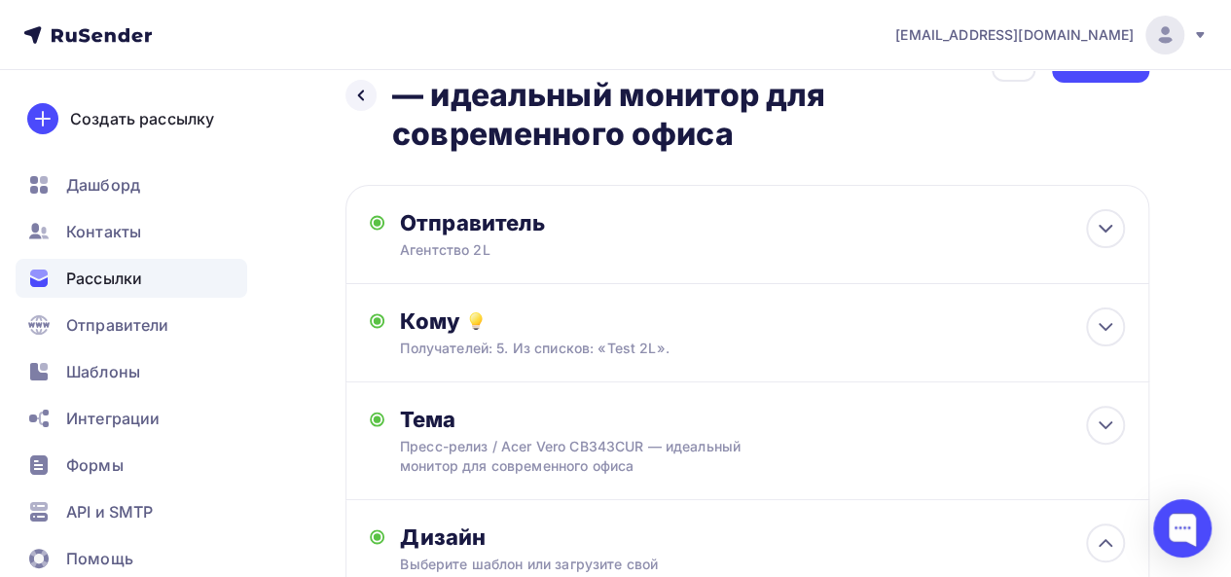
scroll to position [0, 0]
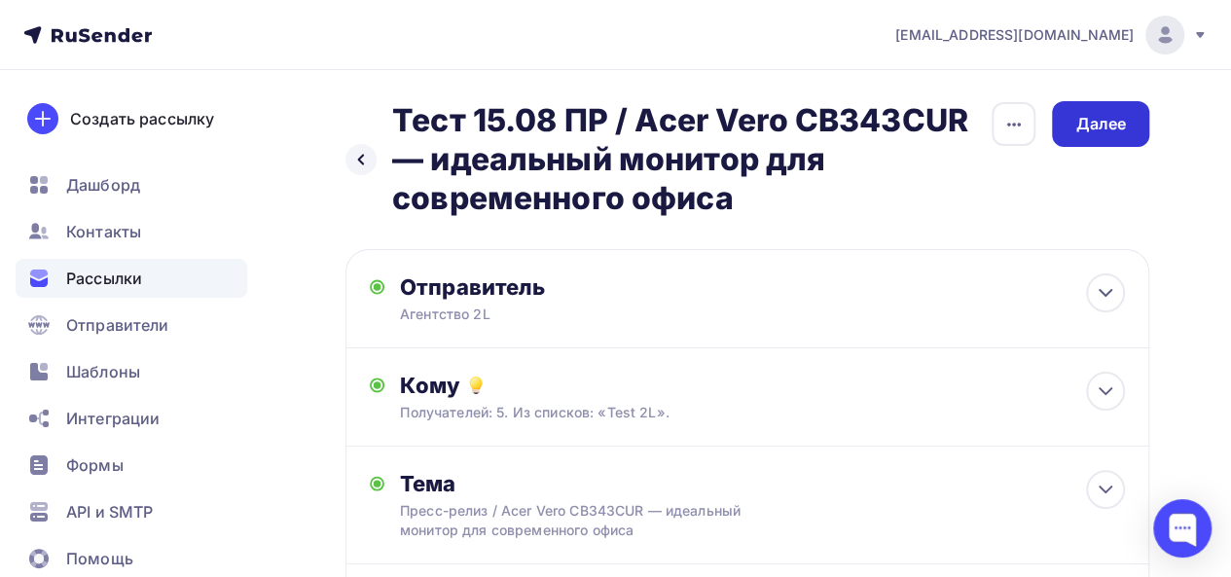
click at [1086, 118] on div "Далее" at bounding box center [1100, 124] width 51 height 22
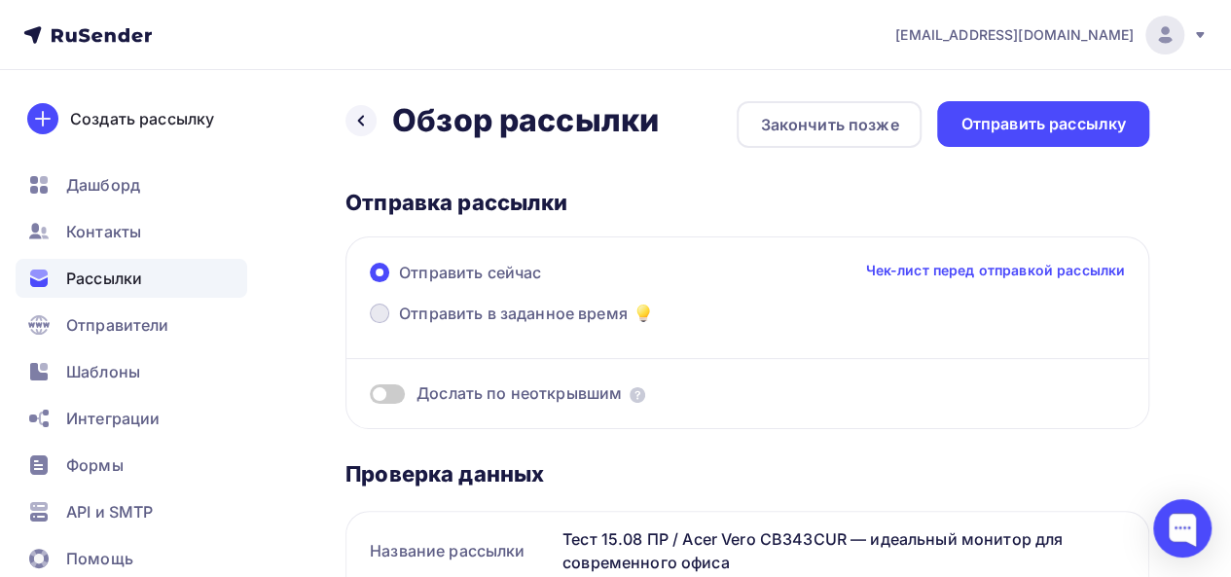
click at [582, 310] on span "Отправить в заданное время" at bounding box center [513, 313] width 229 height 23
click at [399, 325] on input "Отправить в заданное время" at bounding box center [399, 325] width 0 height 0
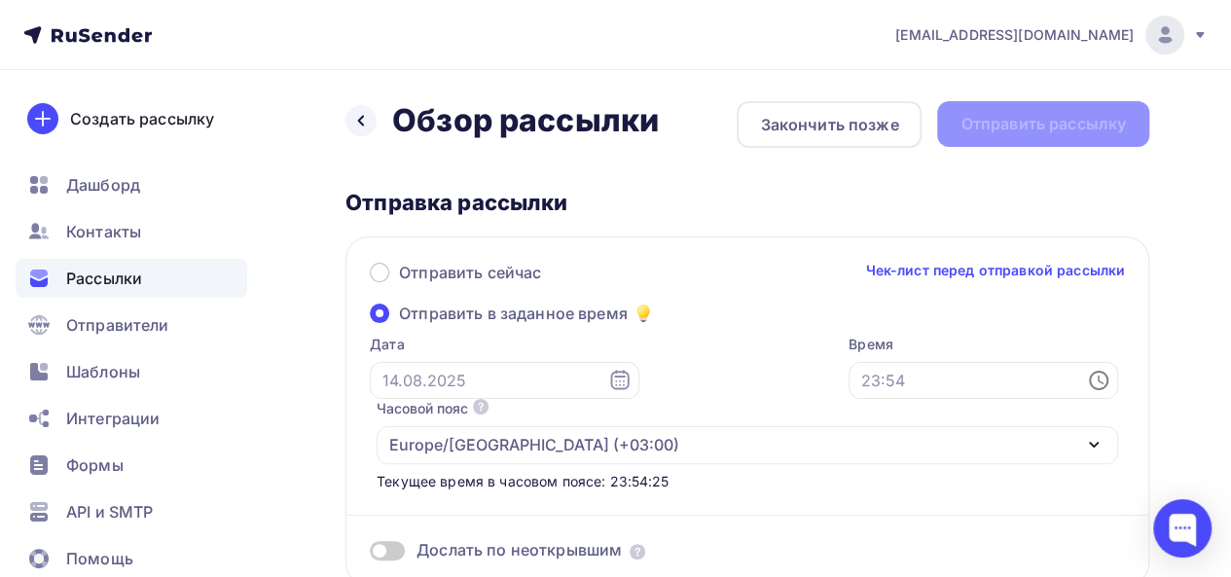
click at [608, 382] on icon at bounding box center [619, 380] width 23 height 23
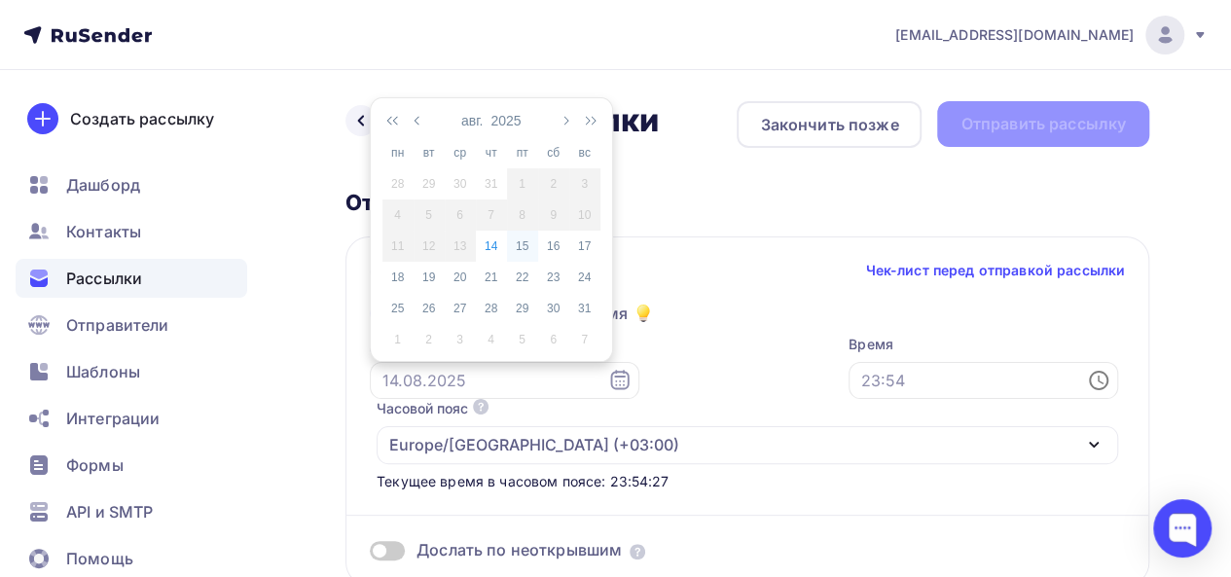
click at [528, 239] on div "15" at bounding box center [522, 246] width 31 height 18
type input "[DATE]"
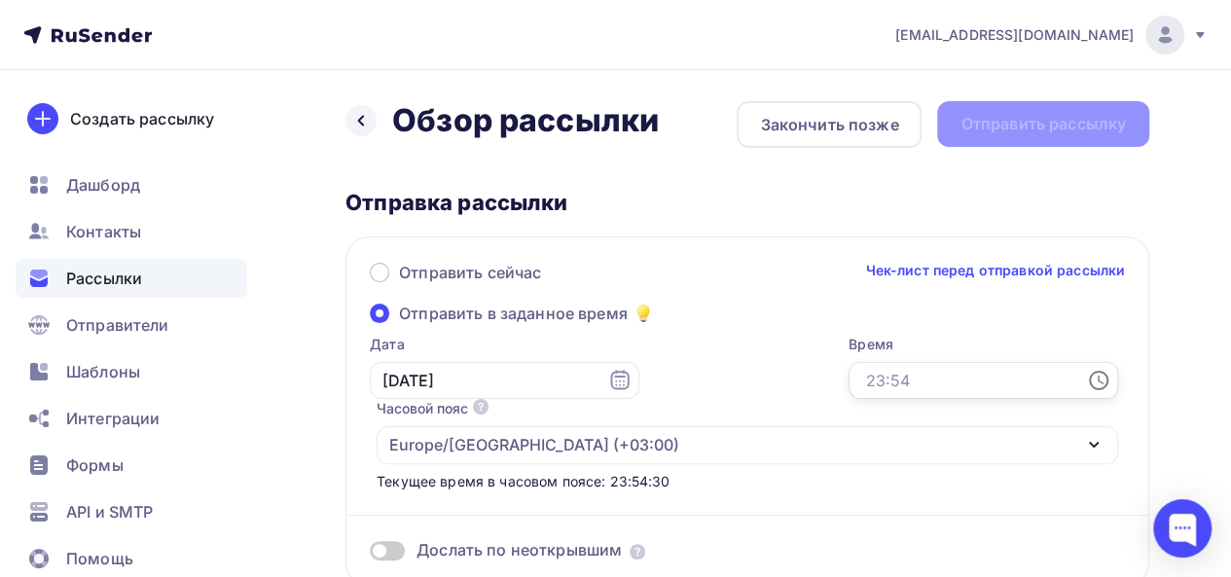
click at [947, 378] on input "text" at bounding box center [984, 380] width 270 height 37
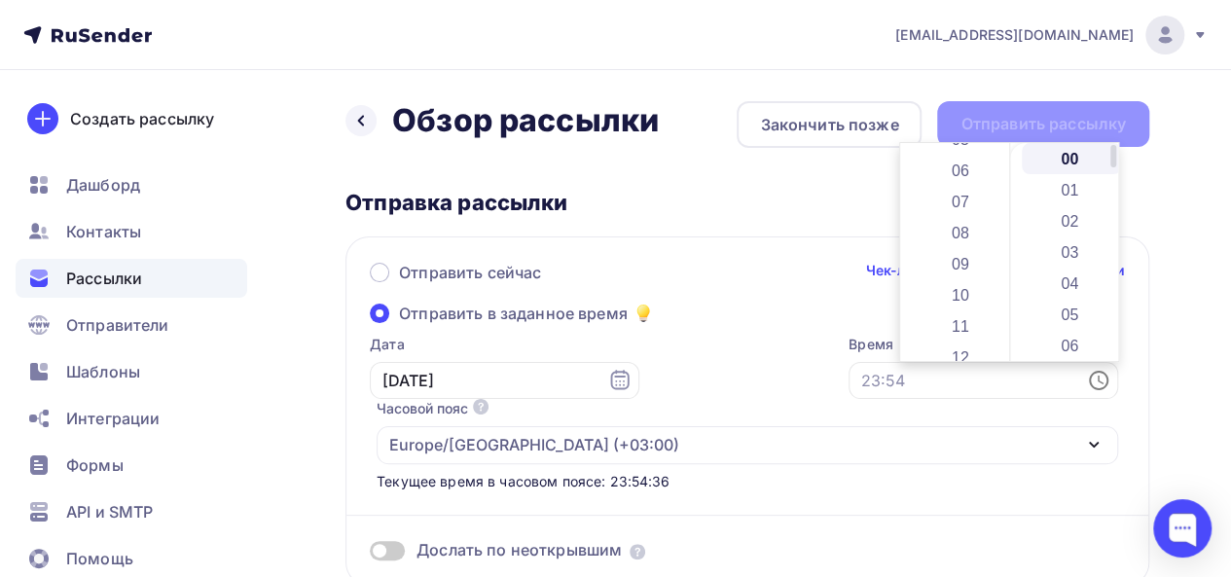
scroll to position [192, 0]
drag, startPoint x: 1002, startPoint y: 174, endPoint x: 1011, endPoint y: 219, distance: 45.6
click at [1011, 219] on div "00 01 02 03 04 05 06 07 08 09 10 11 12 13 14 15 16 17 18 19 20 21 22 23 00 01 0…" at bounding box center [1009, 252] width 218 height 218
click at [971, 244] on li "09" at bounding box center [962, 247] width 100 height 31
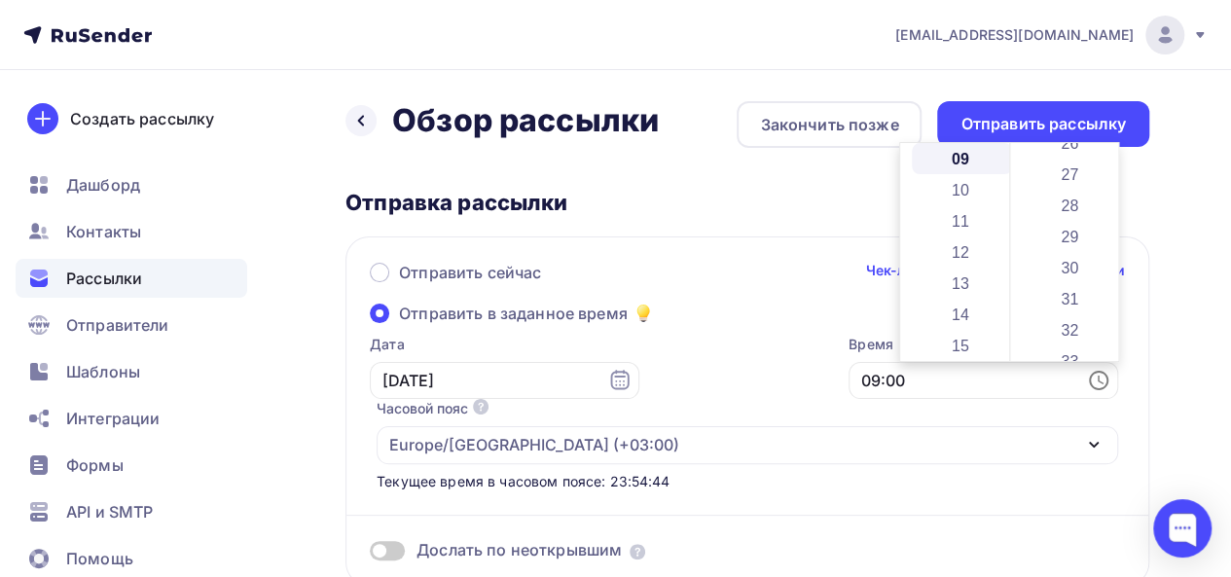
scroll to position [835, 0]
drag, startPoint x: 1114, startPoint y: 157, endPoint x: 1121, endPoint y: 245, distance: 88.8
click at [1121, 245] on body "[EMAIL_ADDRESS][DOMAIN_NAME] Аккаунт Тарифы Выйти Создать рассылку [GEOGRAPHIC_…" at bounding box center [615, 288] width 1231 height 577
click at [1078, 251] on li "30" at bounding box center [1072, 257] width 100 height 31
type input "09:30"
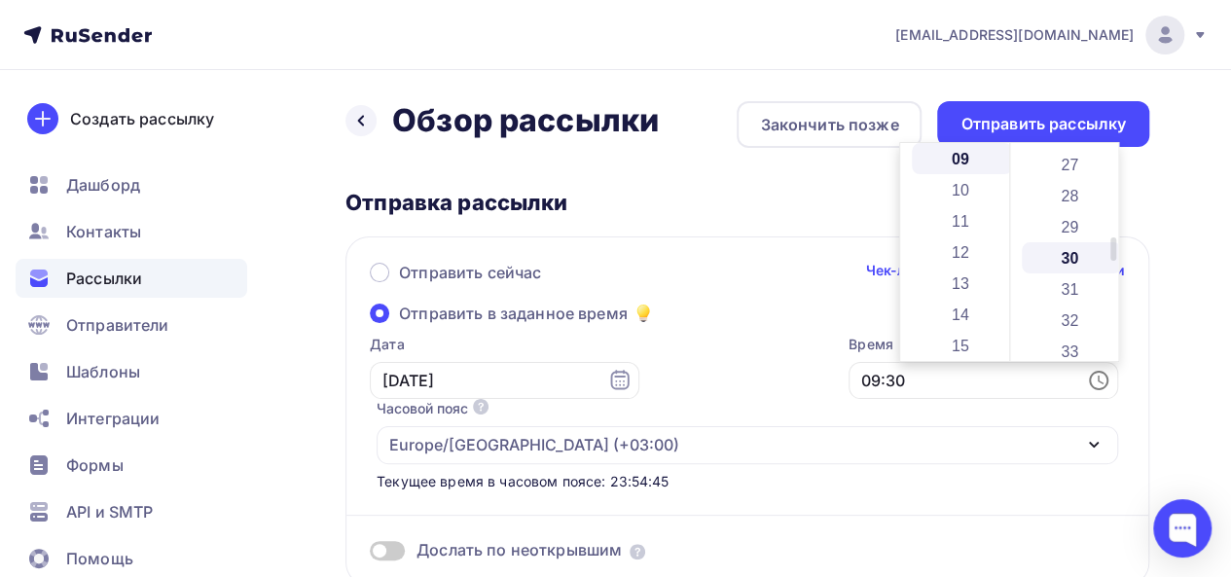
scroll to position [934, 0]
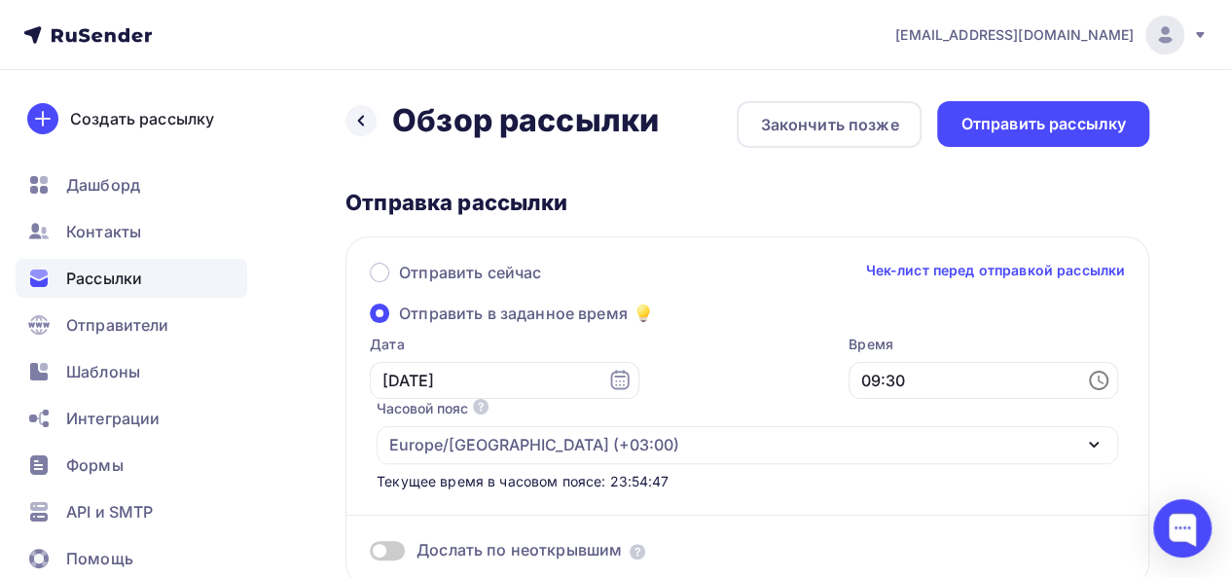
click at [769, 283] on div "Отправить сейчас Чек-лист перед отправкой рассылки" at bounding box center [747, 281] width 755 height 41
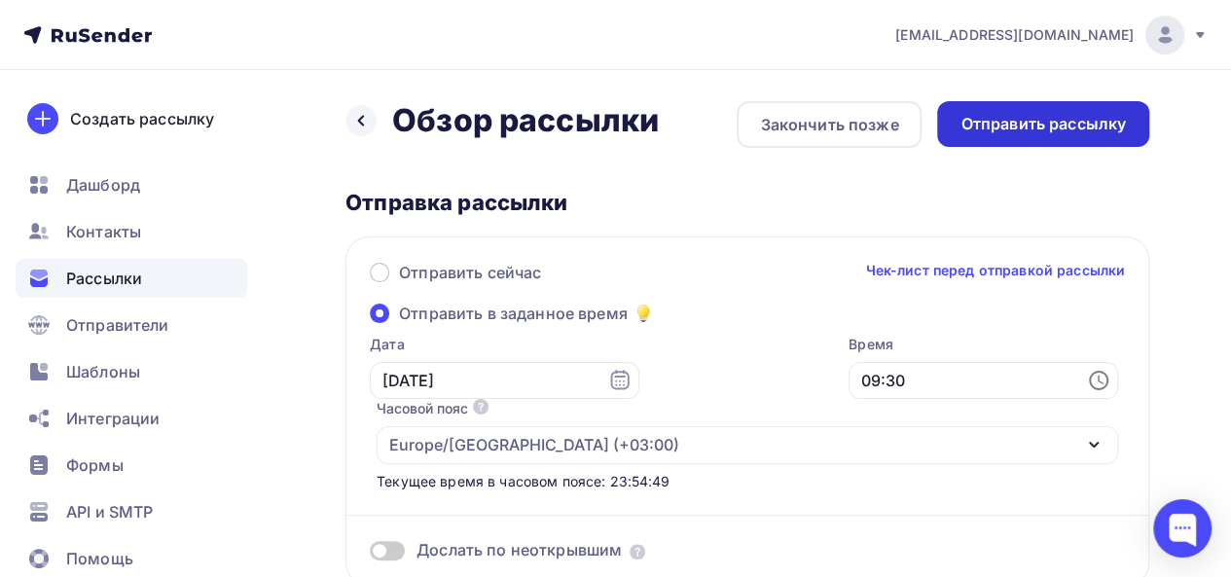
click at [1049, 127] on div "Отправить рассылку" at bounding box center [1043, 124] width 165 height 22
